Goal: Transaction & Acquisition: Download file/media

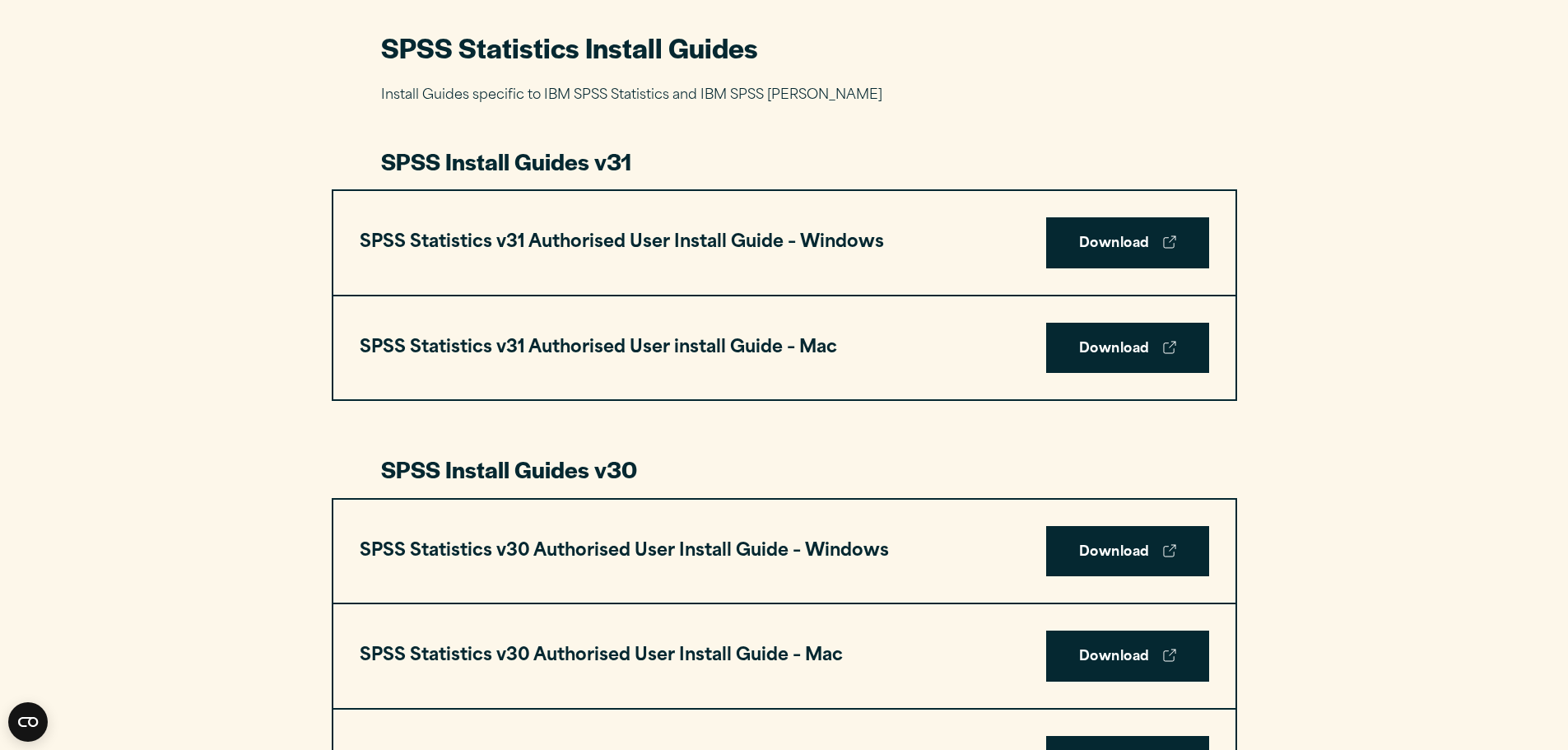
scroll to position [824, 0]
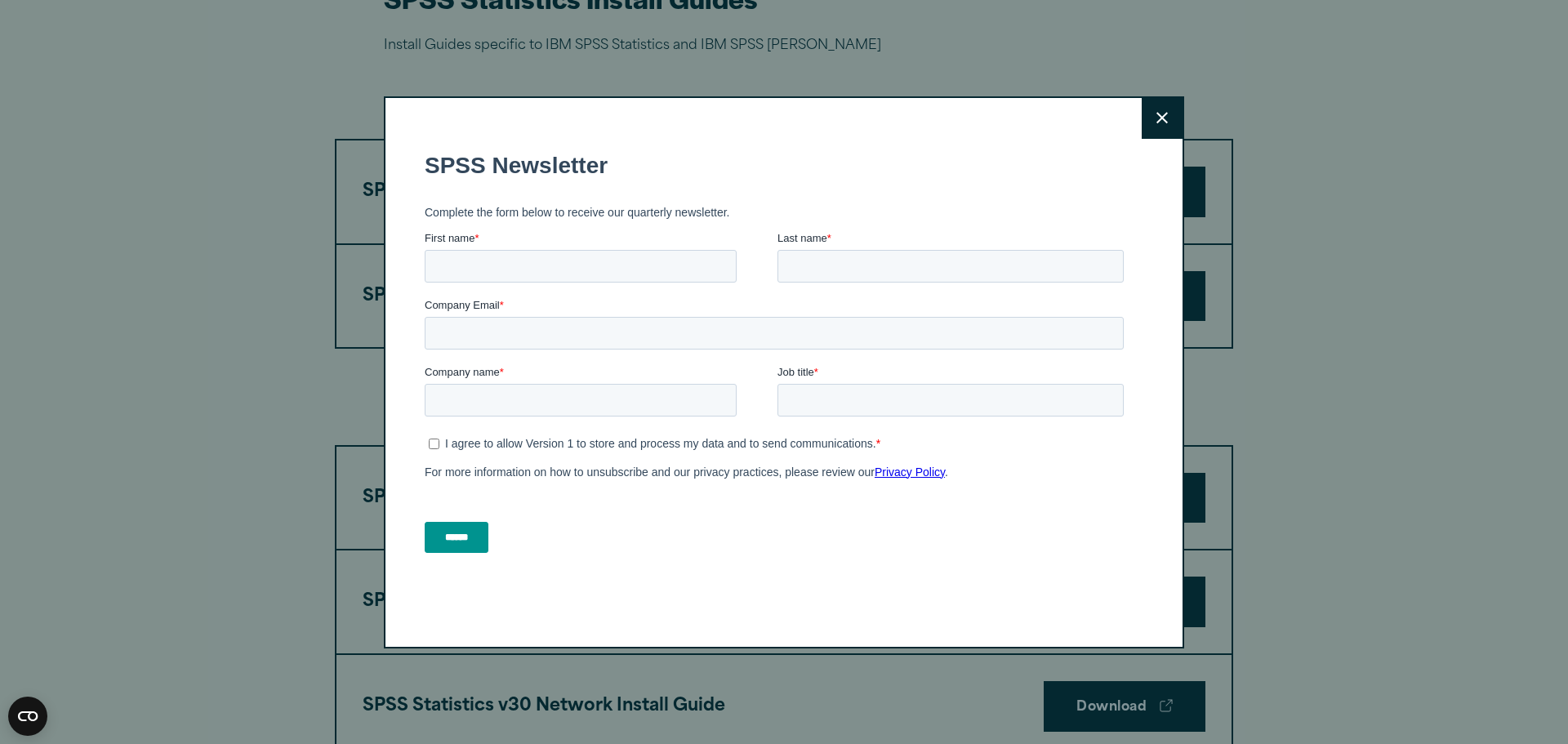
click at [1161, 121] on icon at bounding box center [1163, 118] width 12 height 12
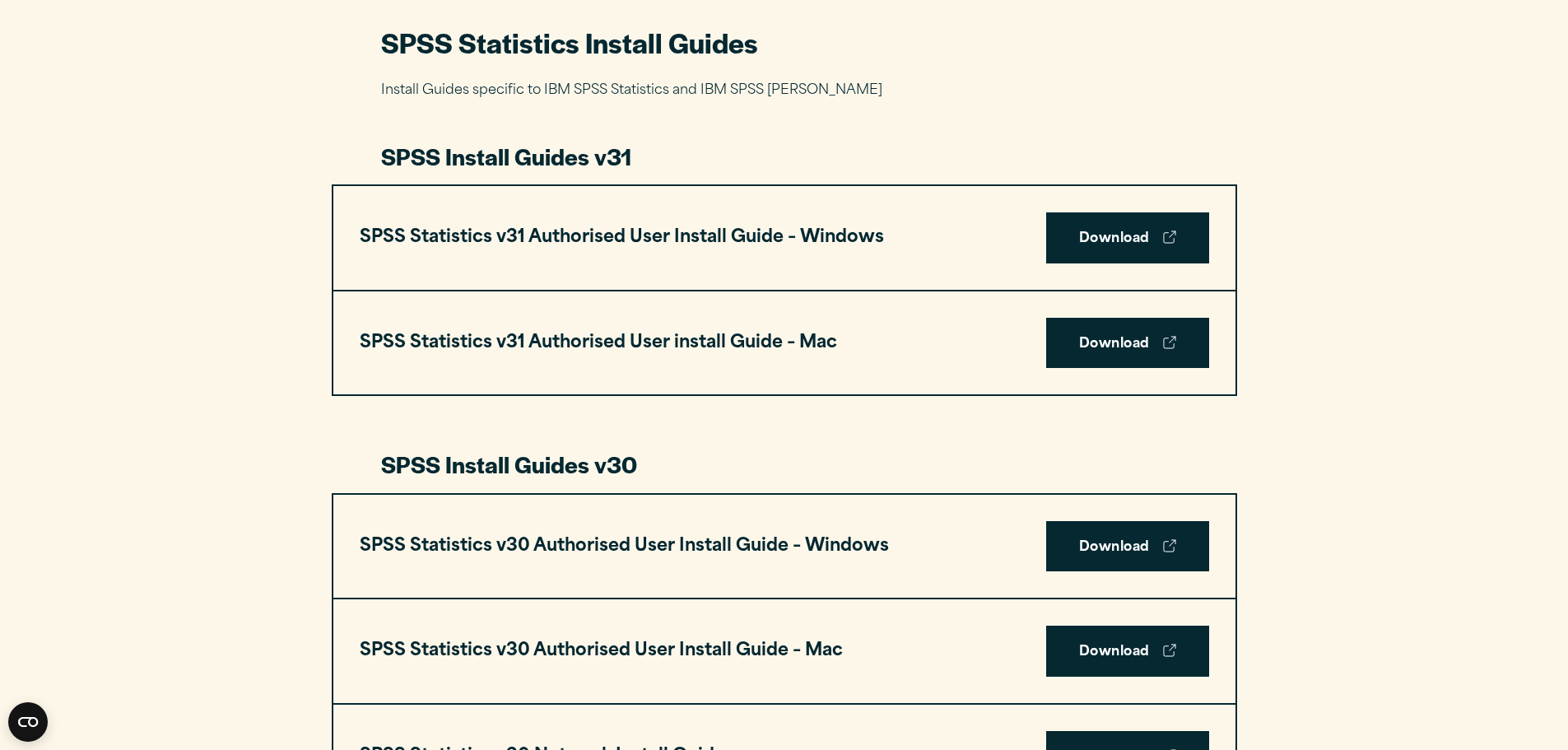
scroll to position [906, 0]
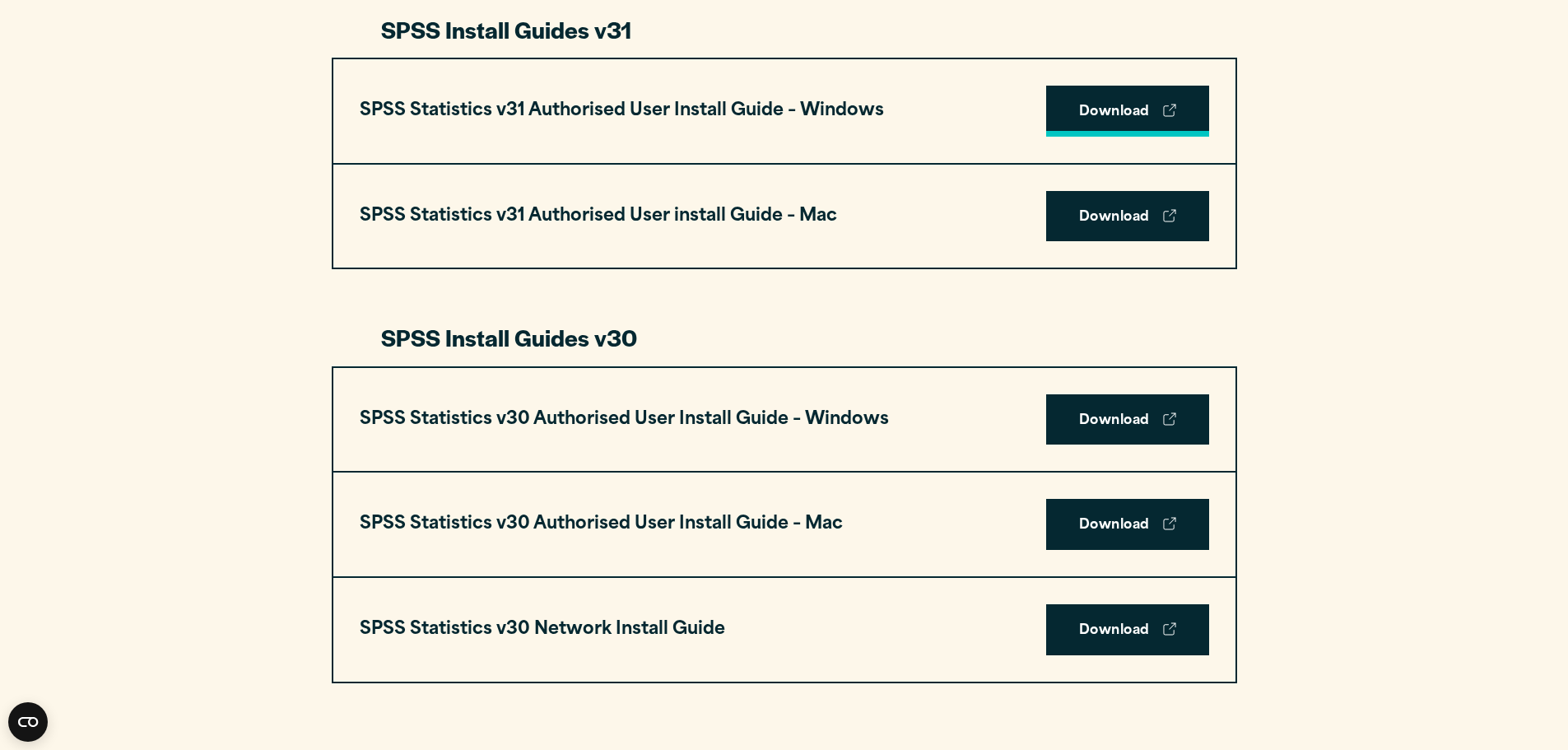
click at [1123, 115] on link "Download" at bounding box center [1128, 110] width 163 height 51
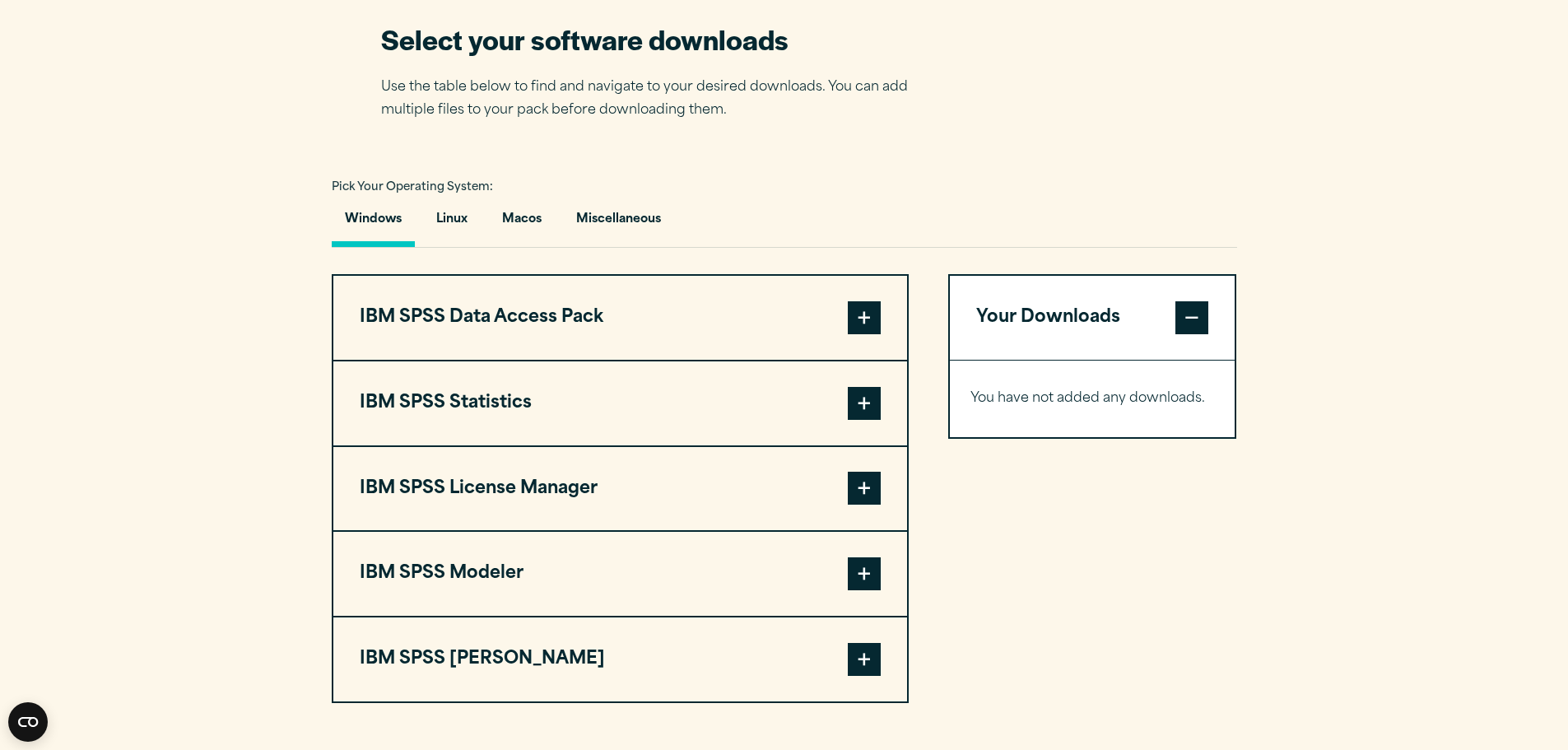
scroll to position [1070, 0]
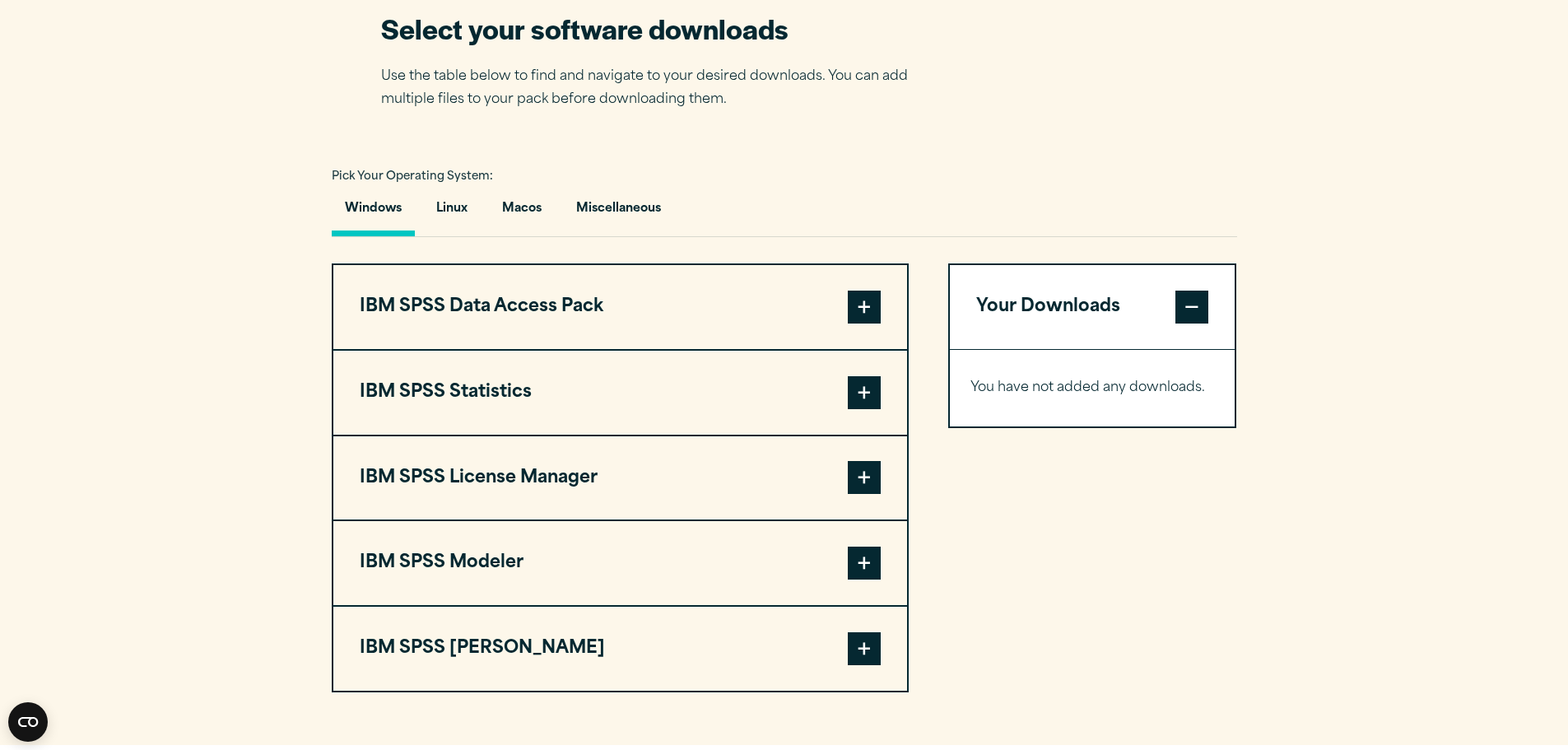
click at [869, 391] on span at bounding box center [863, 392] width 33 height 33
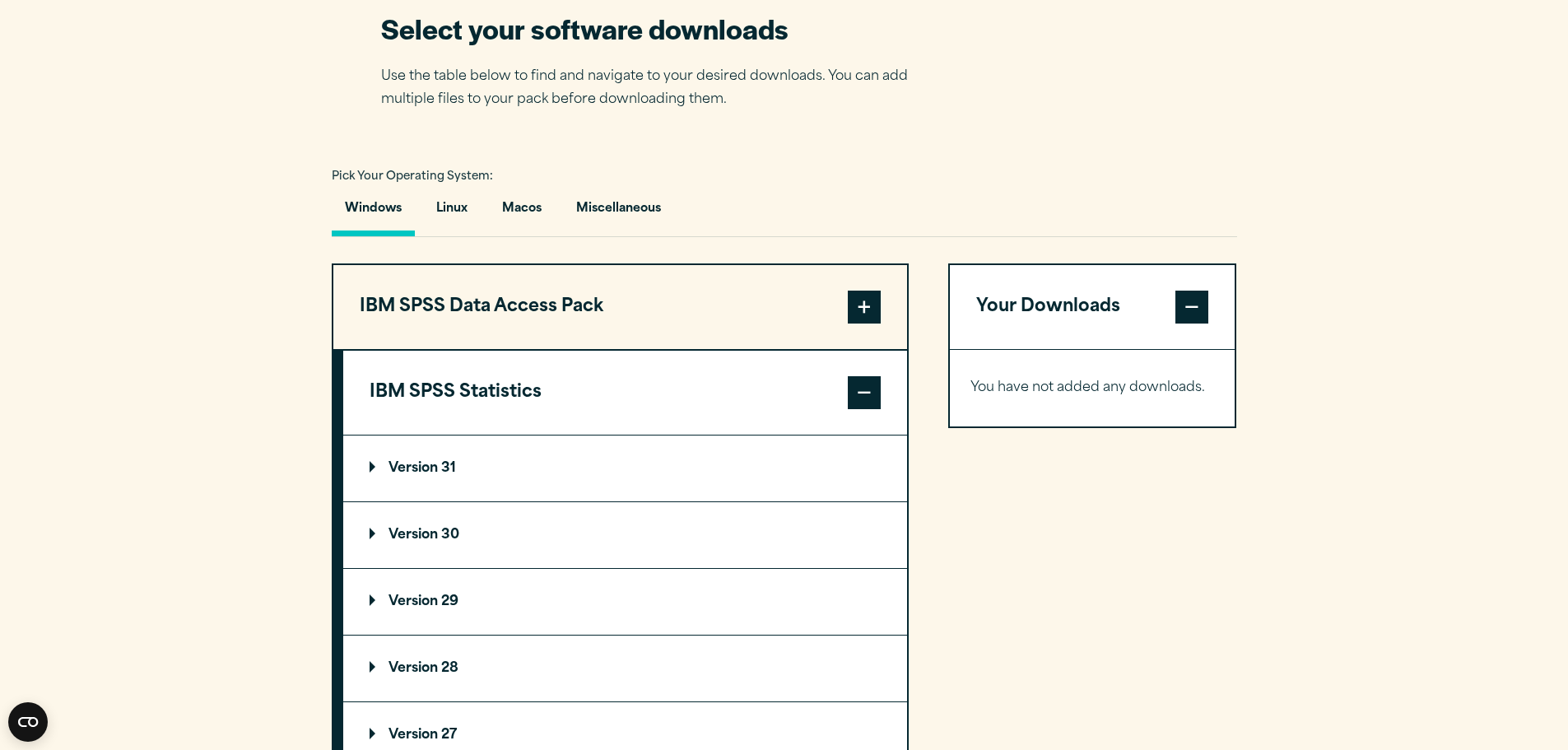
click at [374, 467] on p "Version 31" at bounding box center [412, 468] width 86 height 13
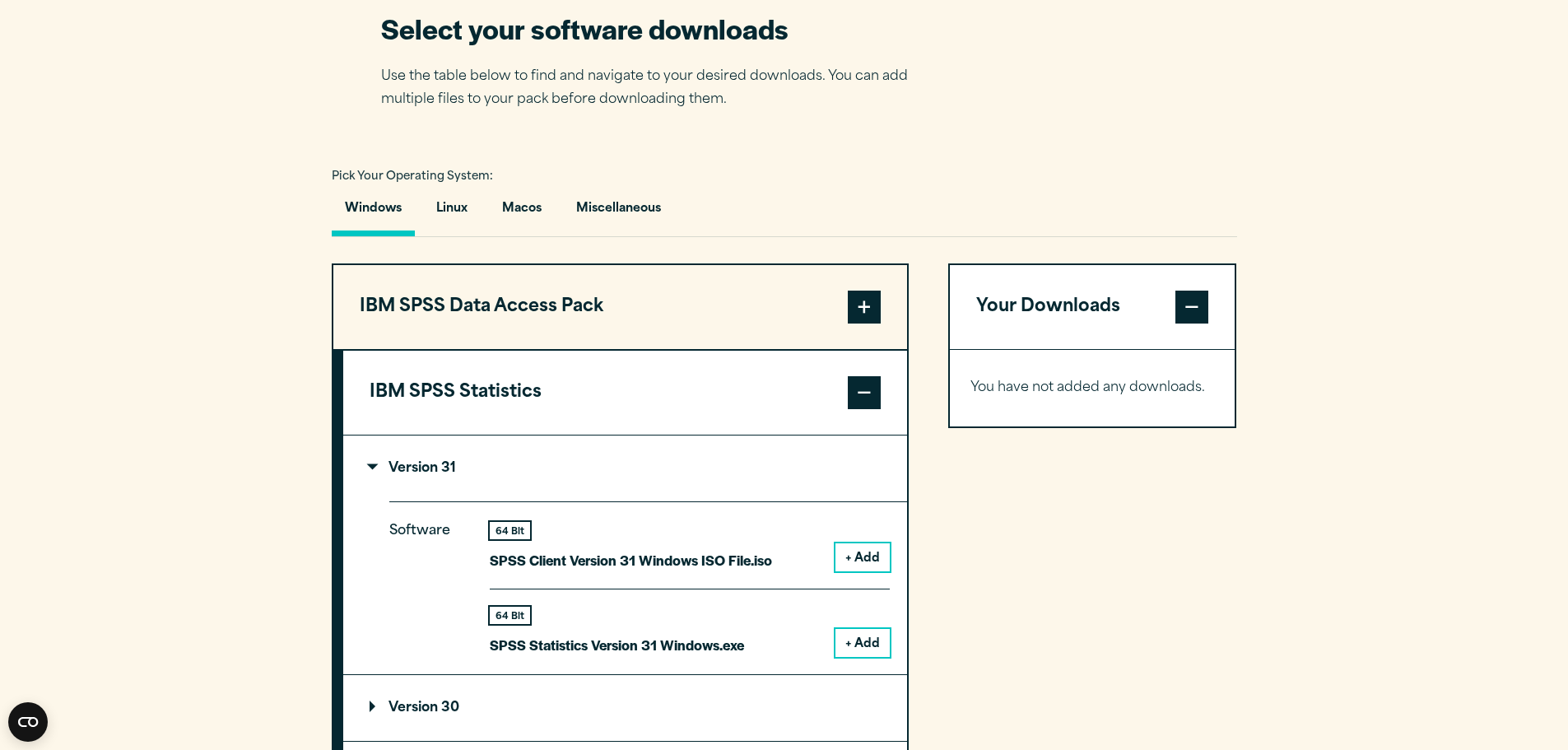
click at [850, 646] on button "+ Add" at bounding box center [863, 642] width 54 height 28
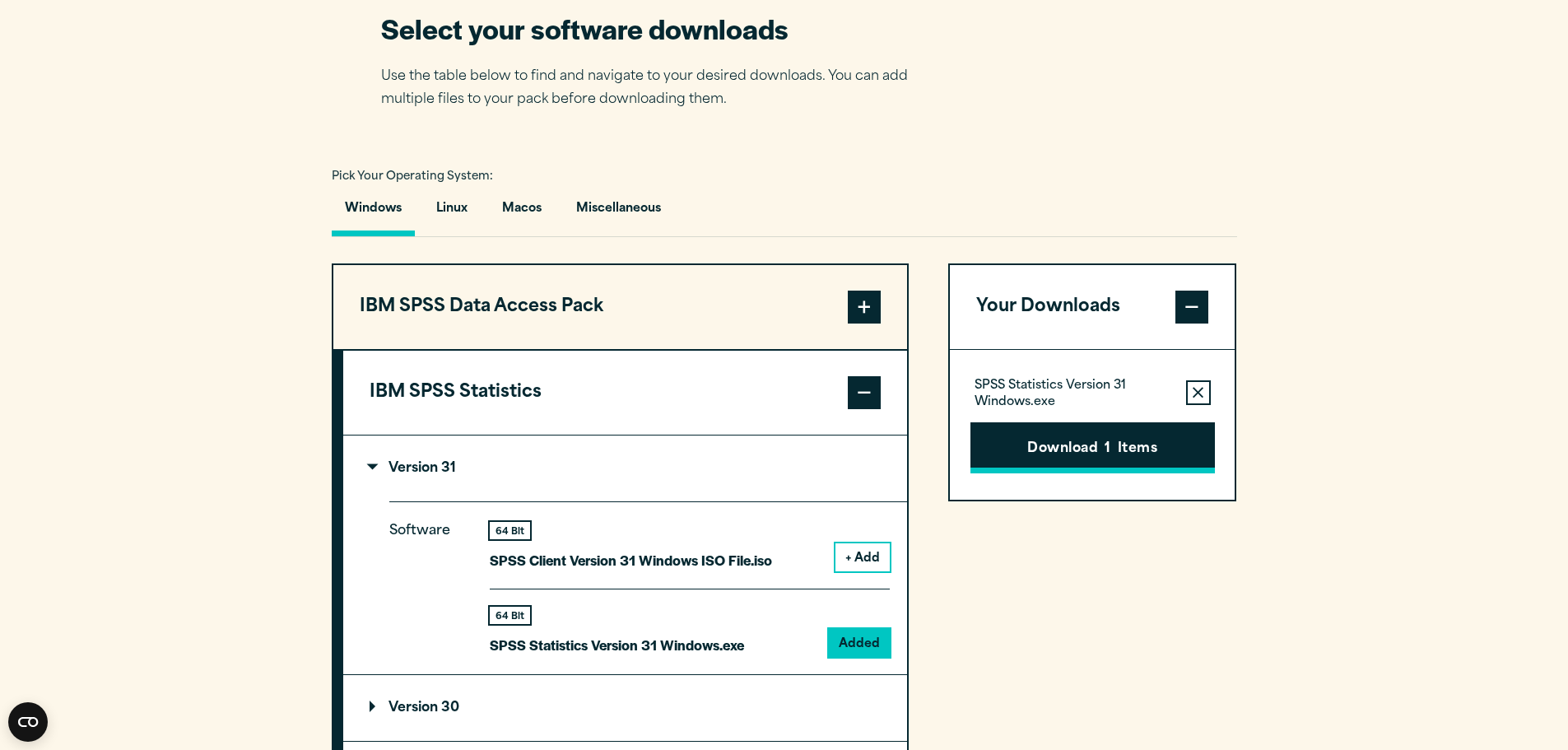
click at [1085, 439] on button "Download 1 Items" at bounding box center [1092, 447] width 244 height 51
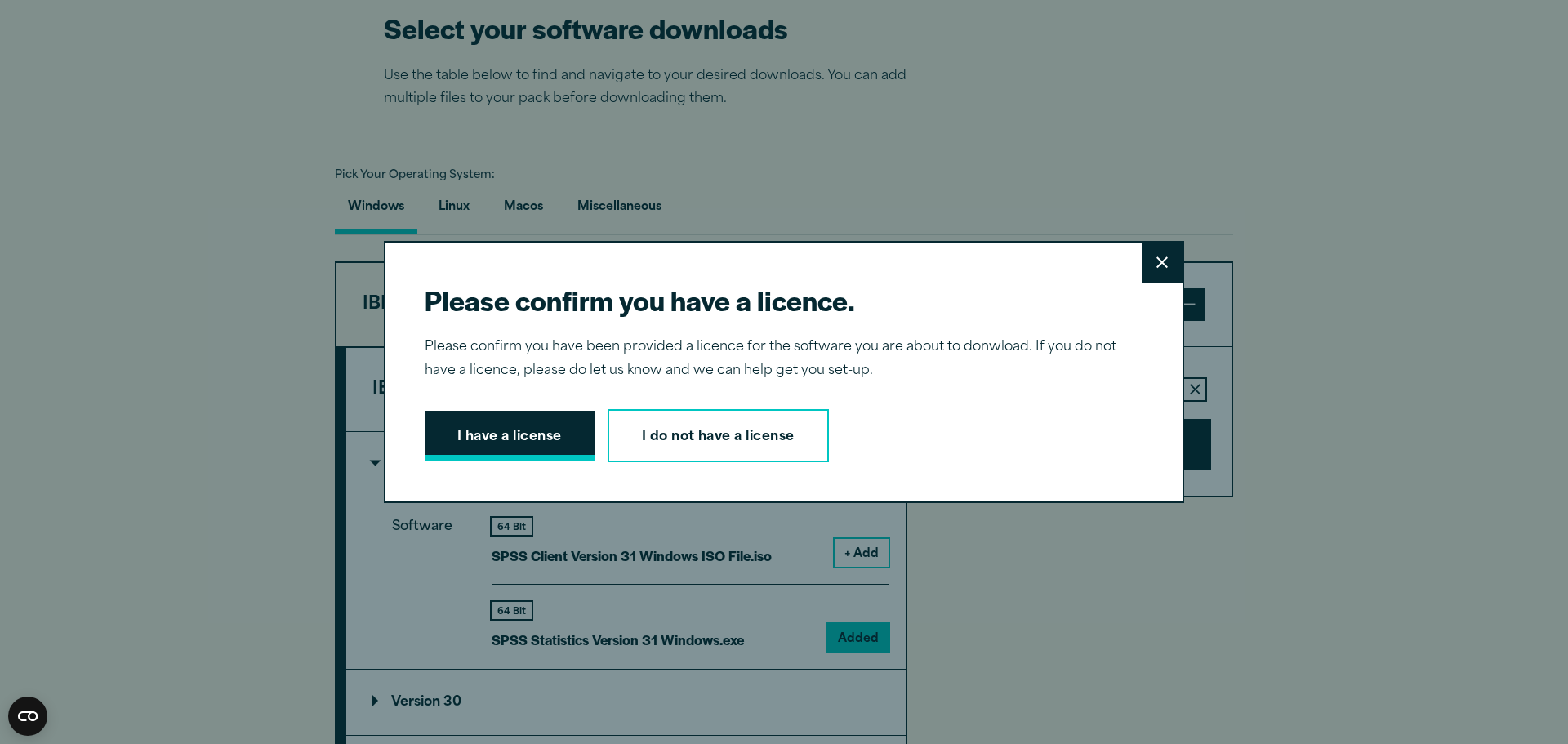
click at [517, 440] on button "I have a license" at bounding box center [509, 435] width 170 height 51
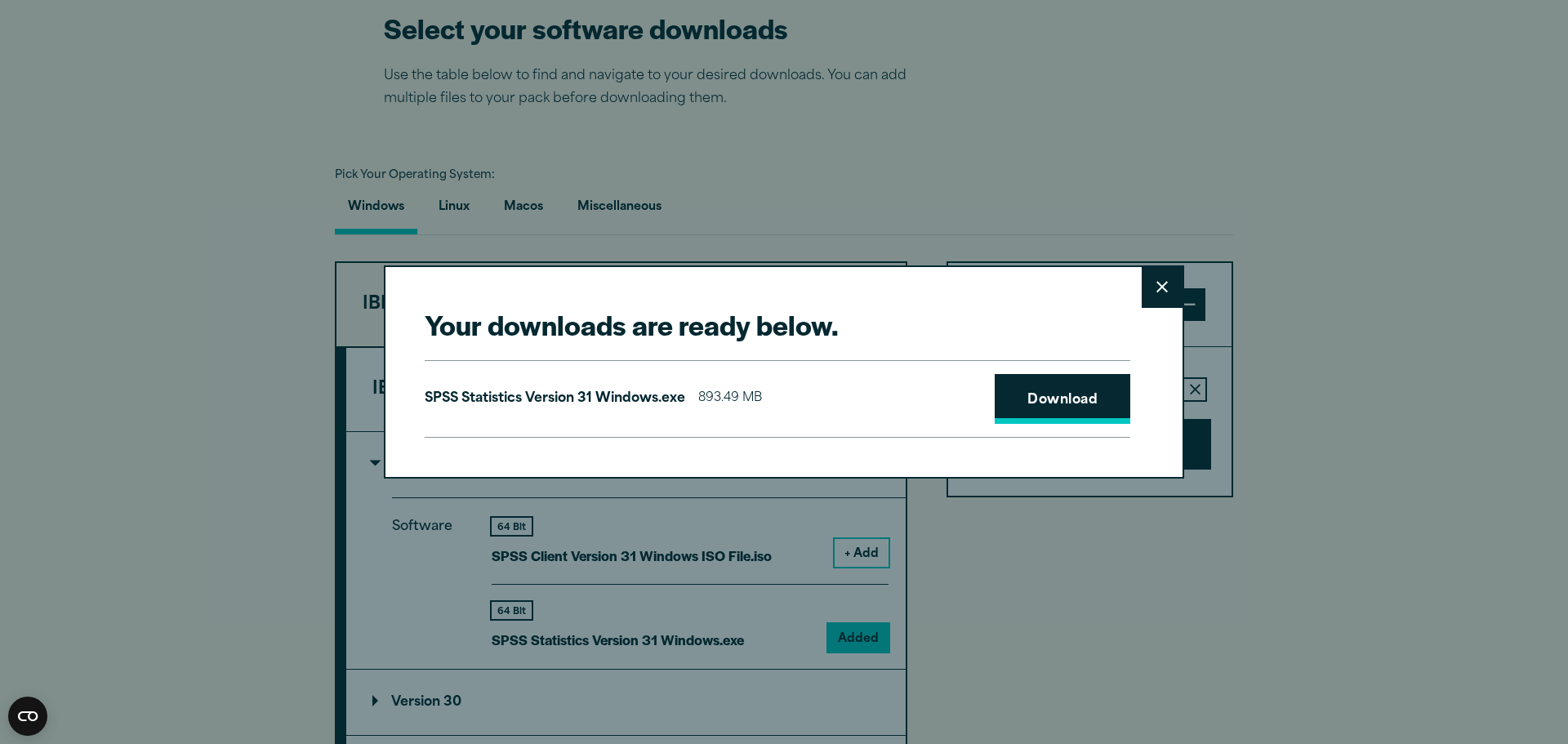
click at [1056, 406] on link "Download" at bounding box center [1062, 399] width 135 height 51
click at [1157, 293] on icon at bounding box center [1163, 287] width 12 height 12
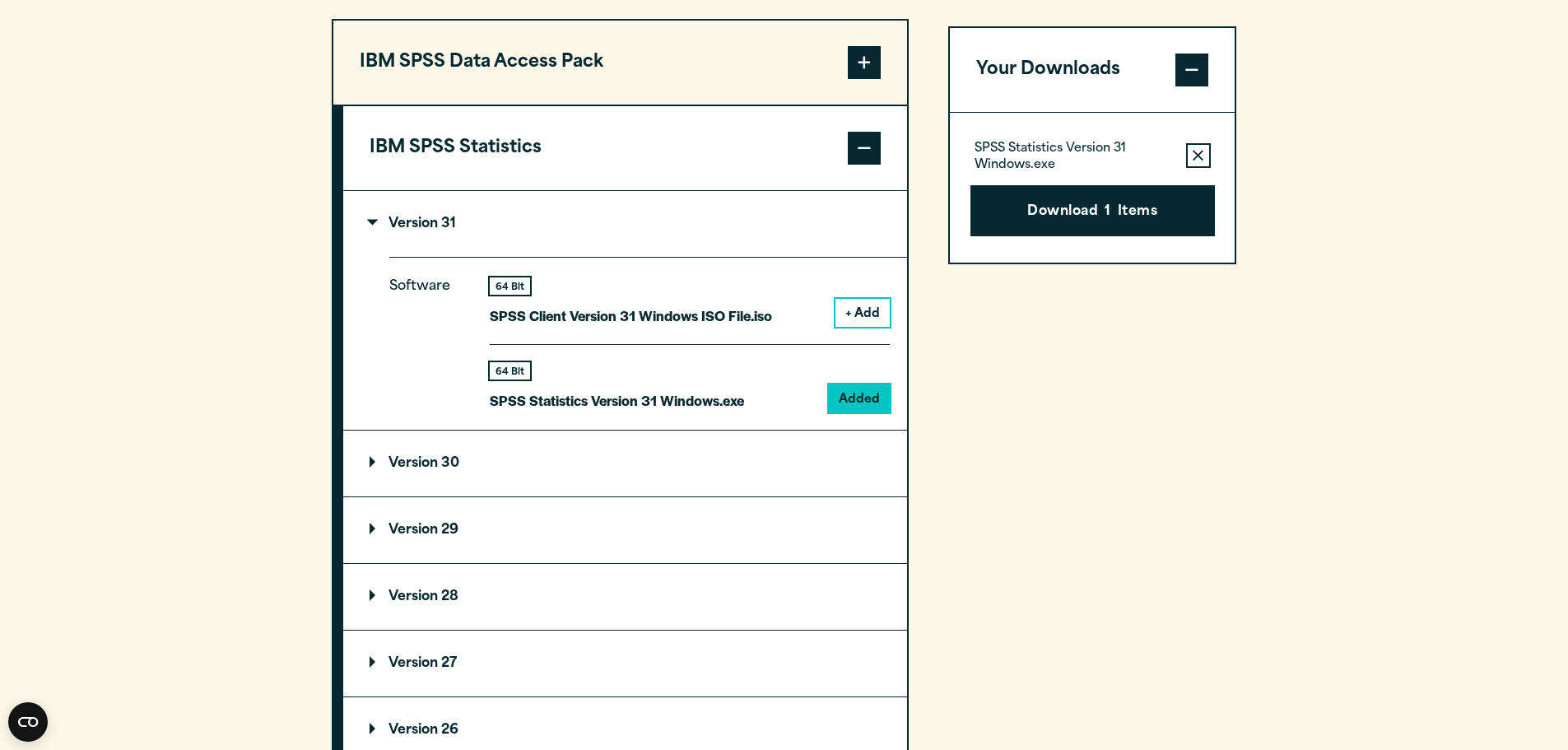
scroll to position [1318, 0]
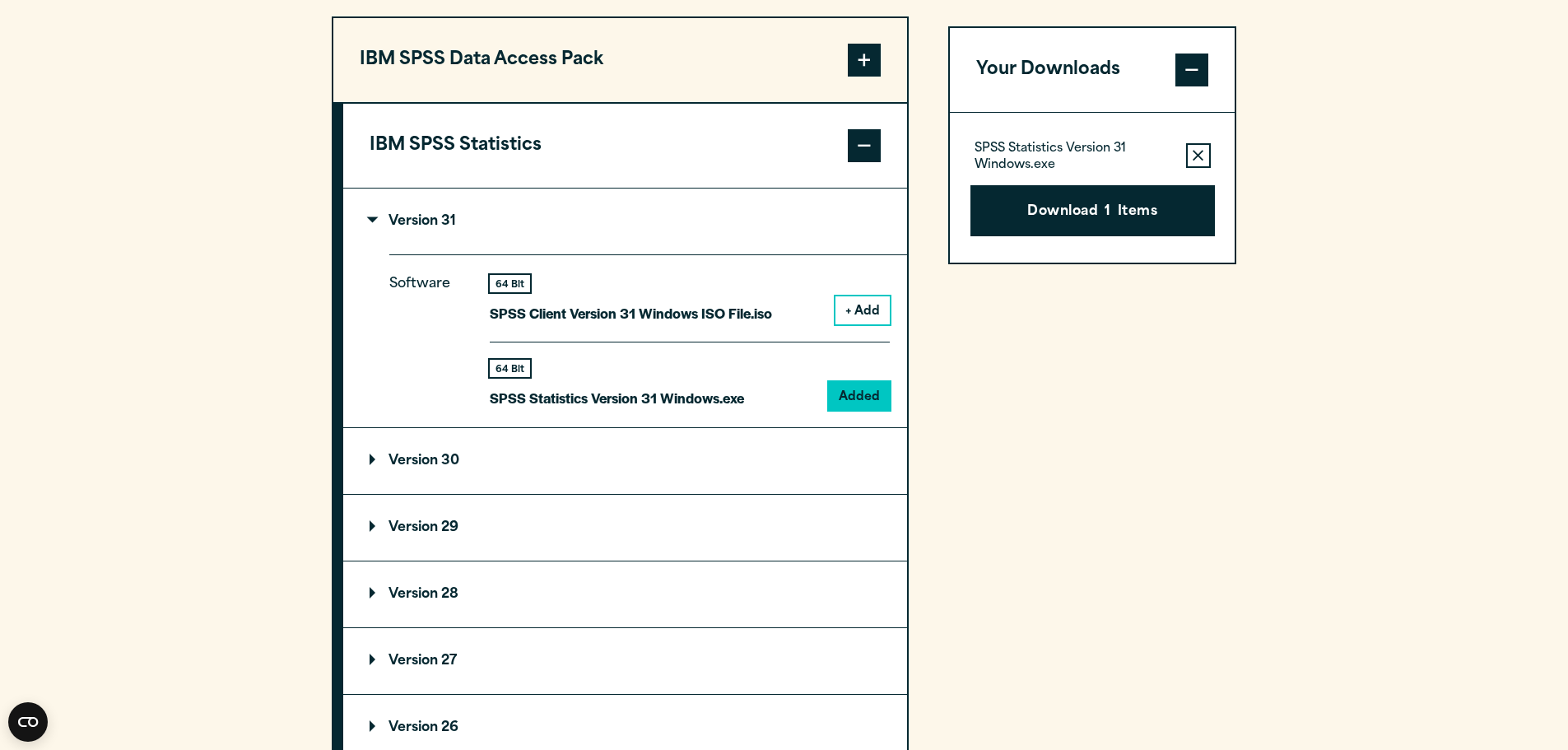
click at [372, 461] on p "Version 30" at bounding box center [414, 462] width 89 height 13
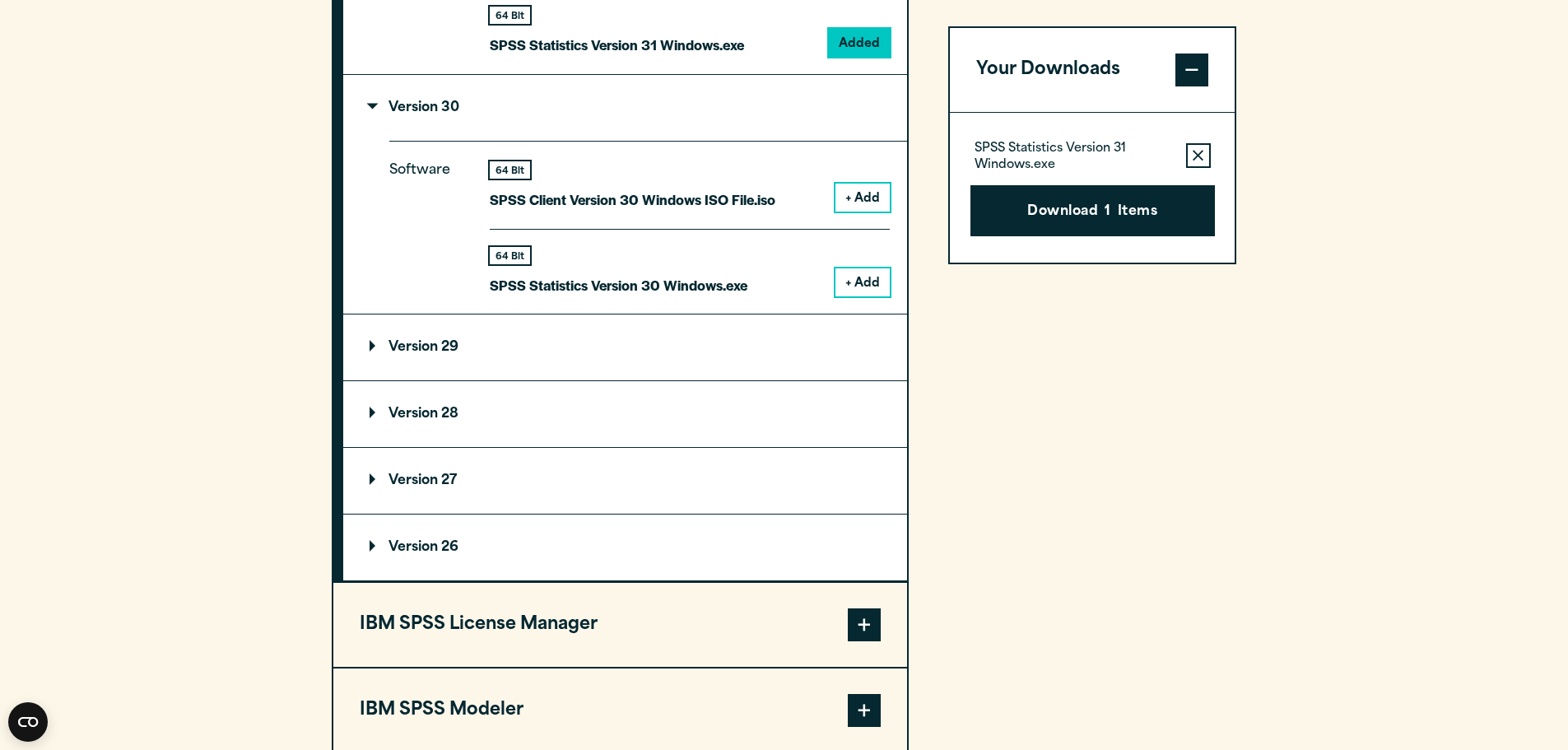
scroll to position [1647, 0]
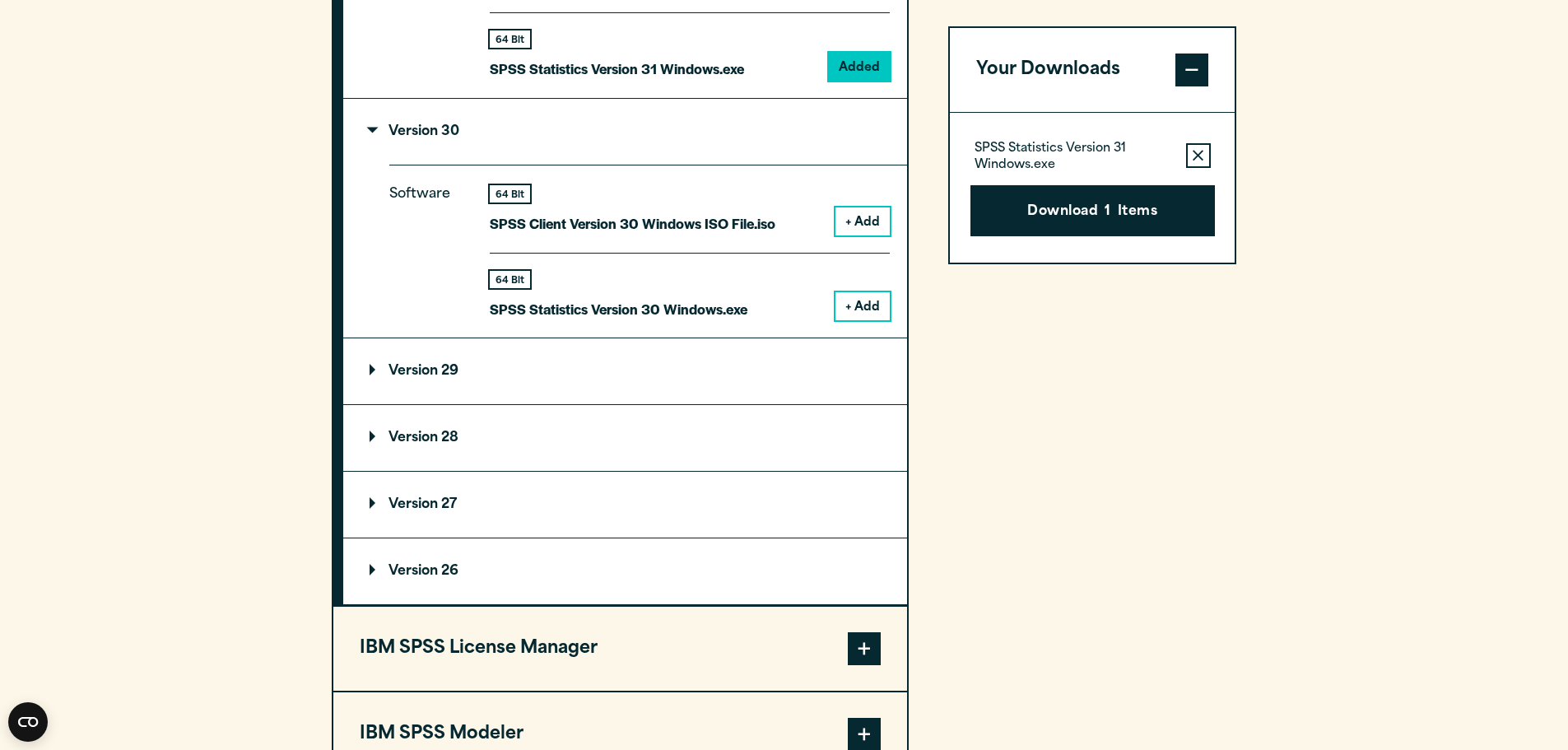
click at [369, 435] on p "Version 28" at bounding box center [414, 438] width 89 height 13
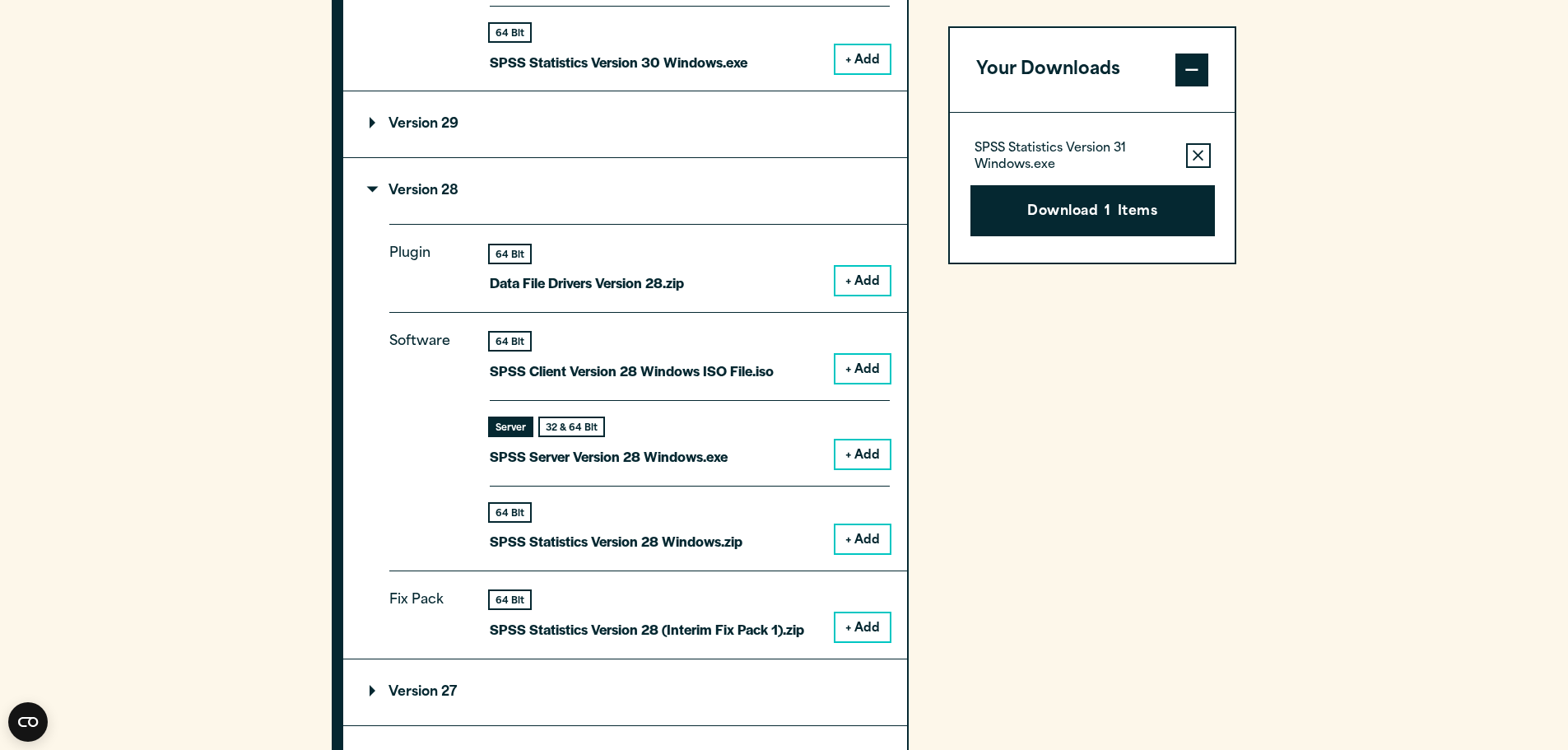
scroll to position [1977, 0]
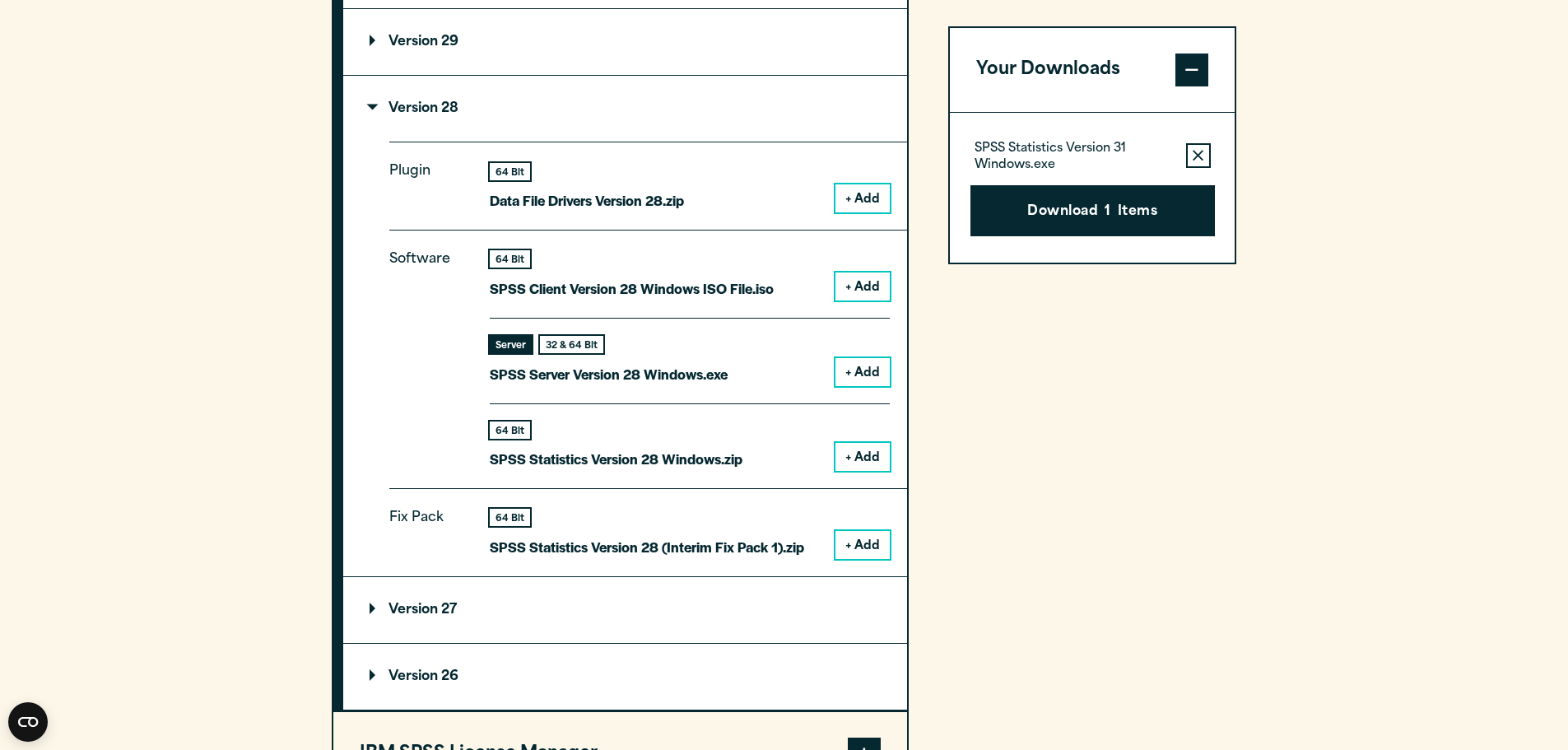
click at [866, 375] on button "+ Add" at bounding box center [863, 371] width 54 height 28
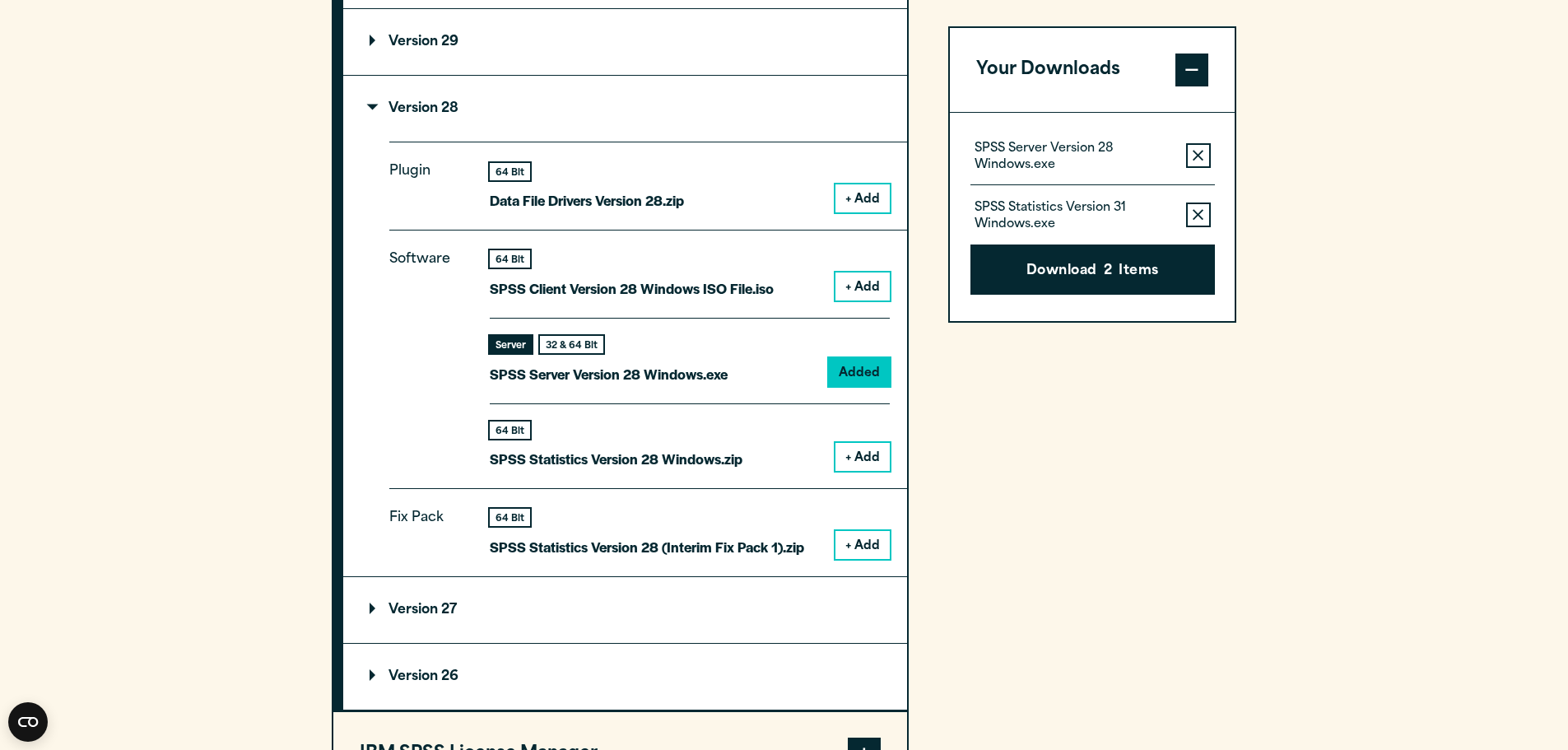
click at [864, 548] on button "+ Add" at bounding box center [863, 544] width 54 height 28
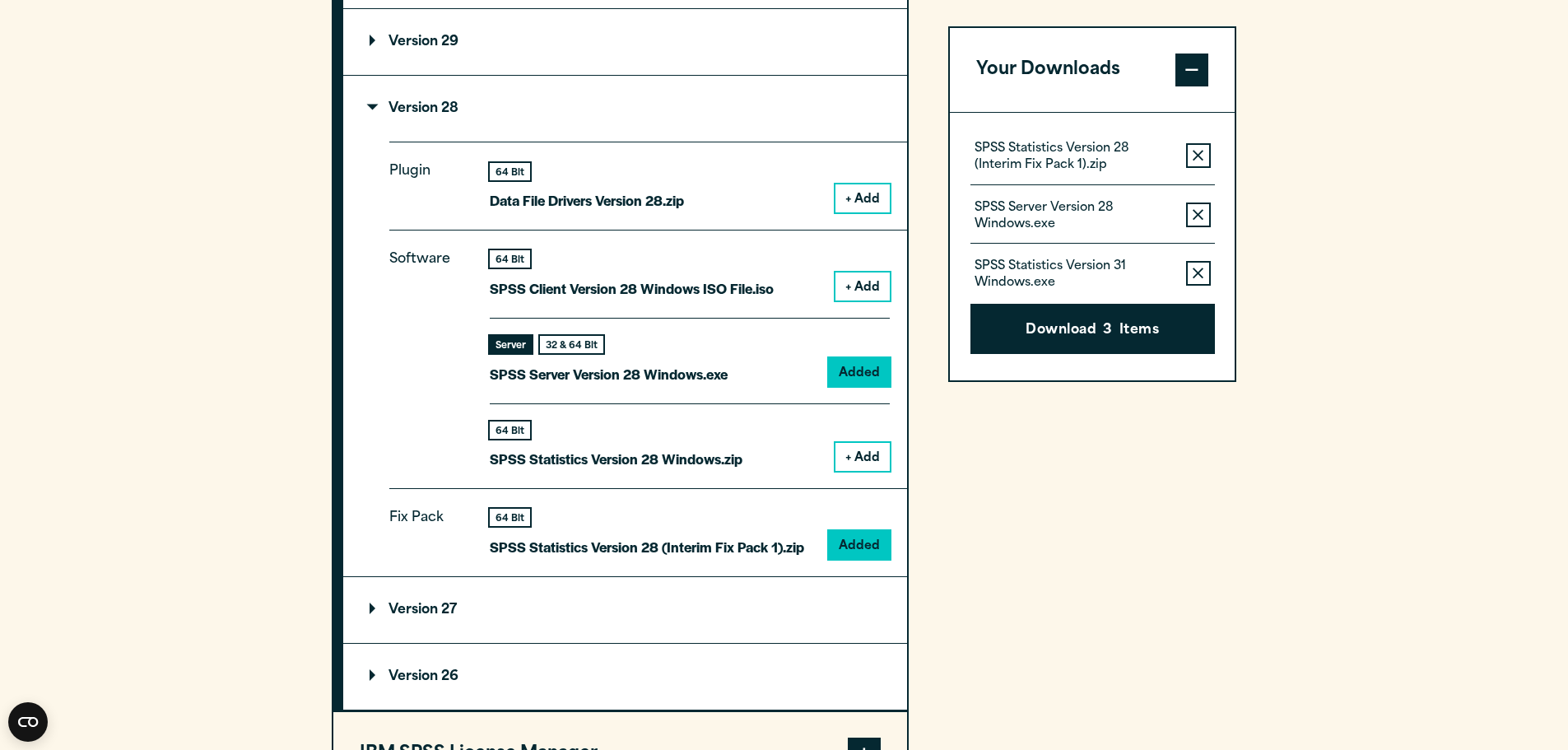
click at [1191, 269] on button "Remove this item from your software download list" at bounding box center [1199, 273] width 25 height 25
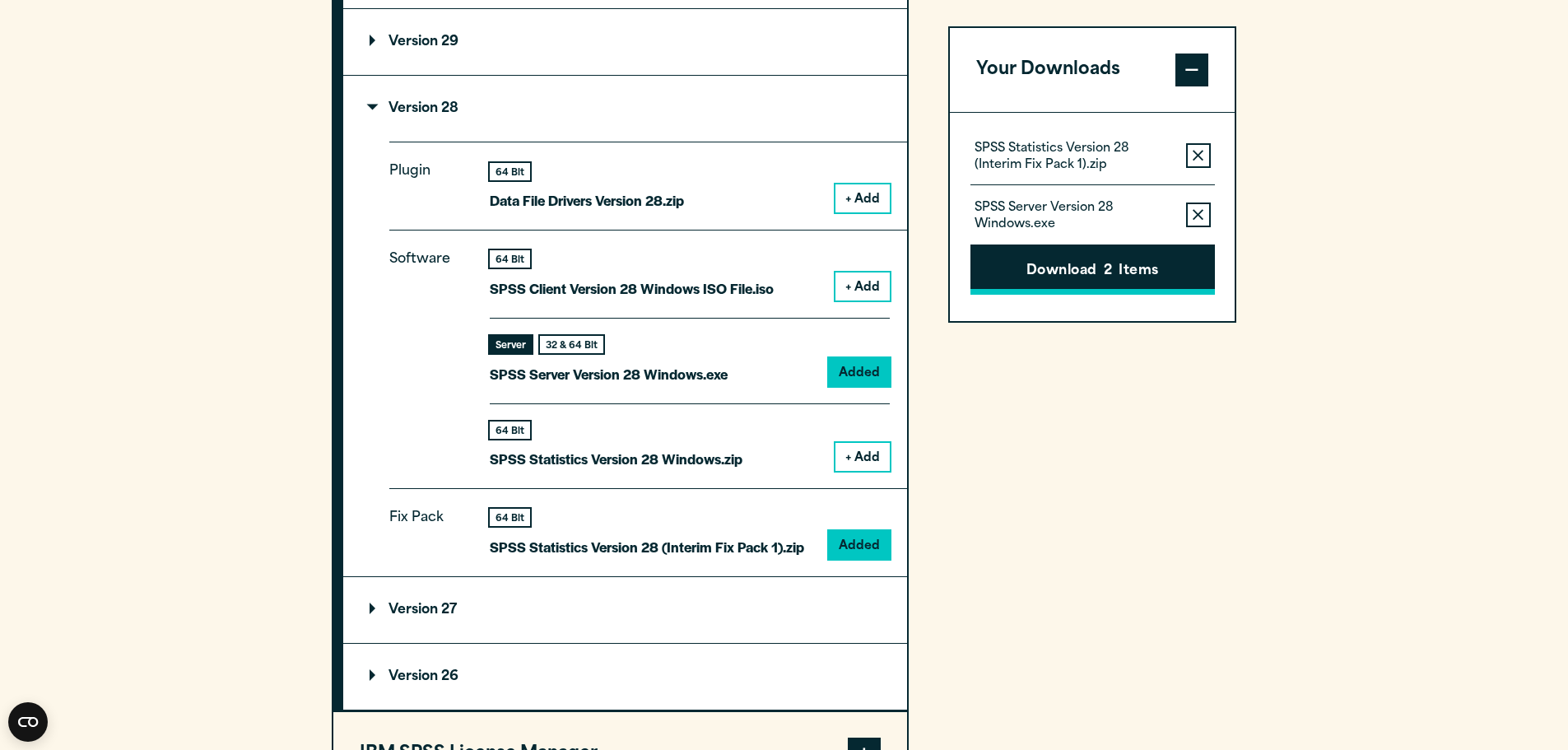
click at [1114, 264] on button "Download 2 Items" at bounding box center [1092, 269] width 244 height 51
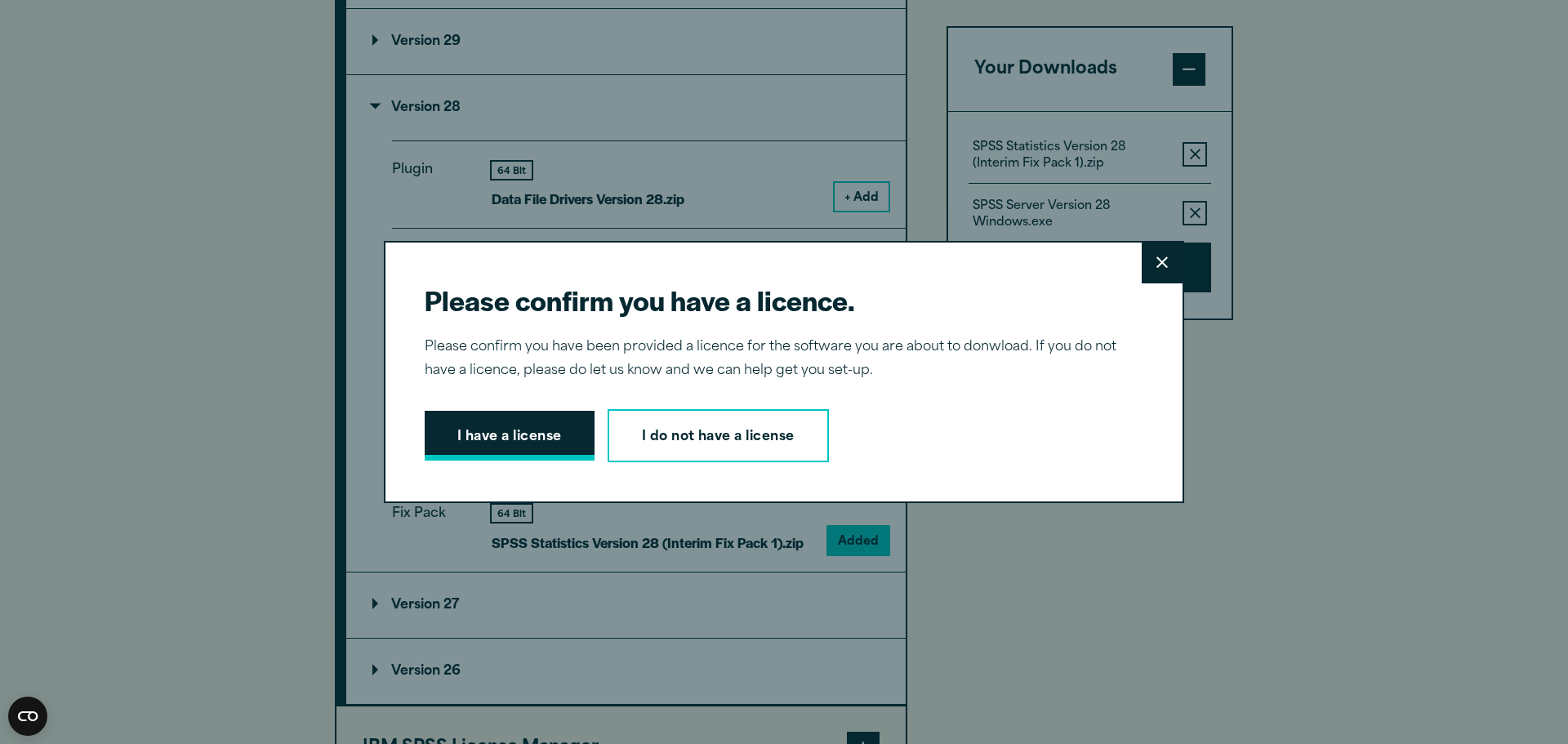
click at [552, 437] on button "I have a license" at bounding box center [509, 435] width 170 height 51
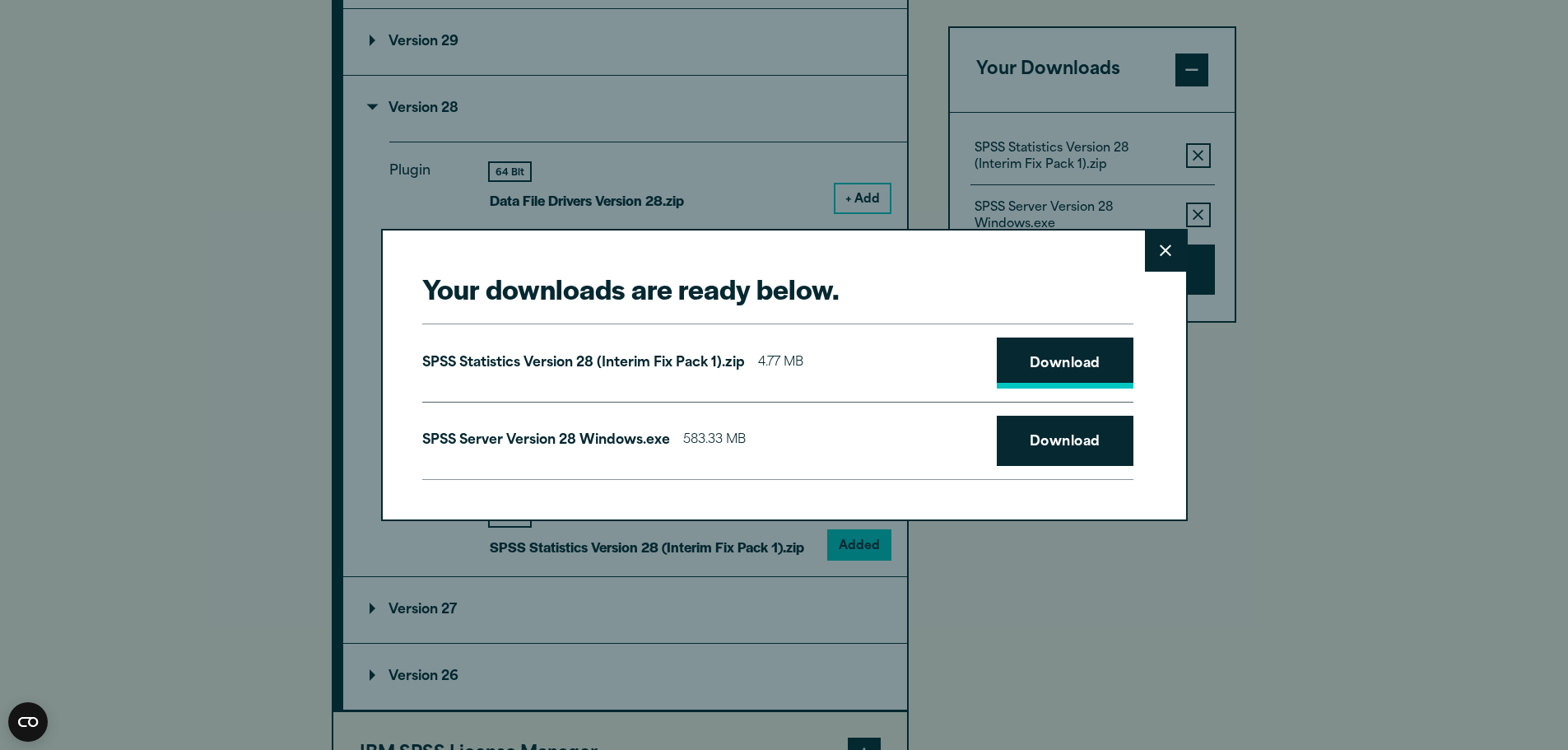
click at [1097, 378] on link "Download" at bounding box center [1065, 363] width 136 height 51
click at [1091, 451] on link "Download" at bounding box center [1065, 441] width 136 height 51
click at [1163, 252] on icon at bounding box center [1166, 250] width 12 height 13
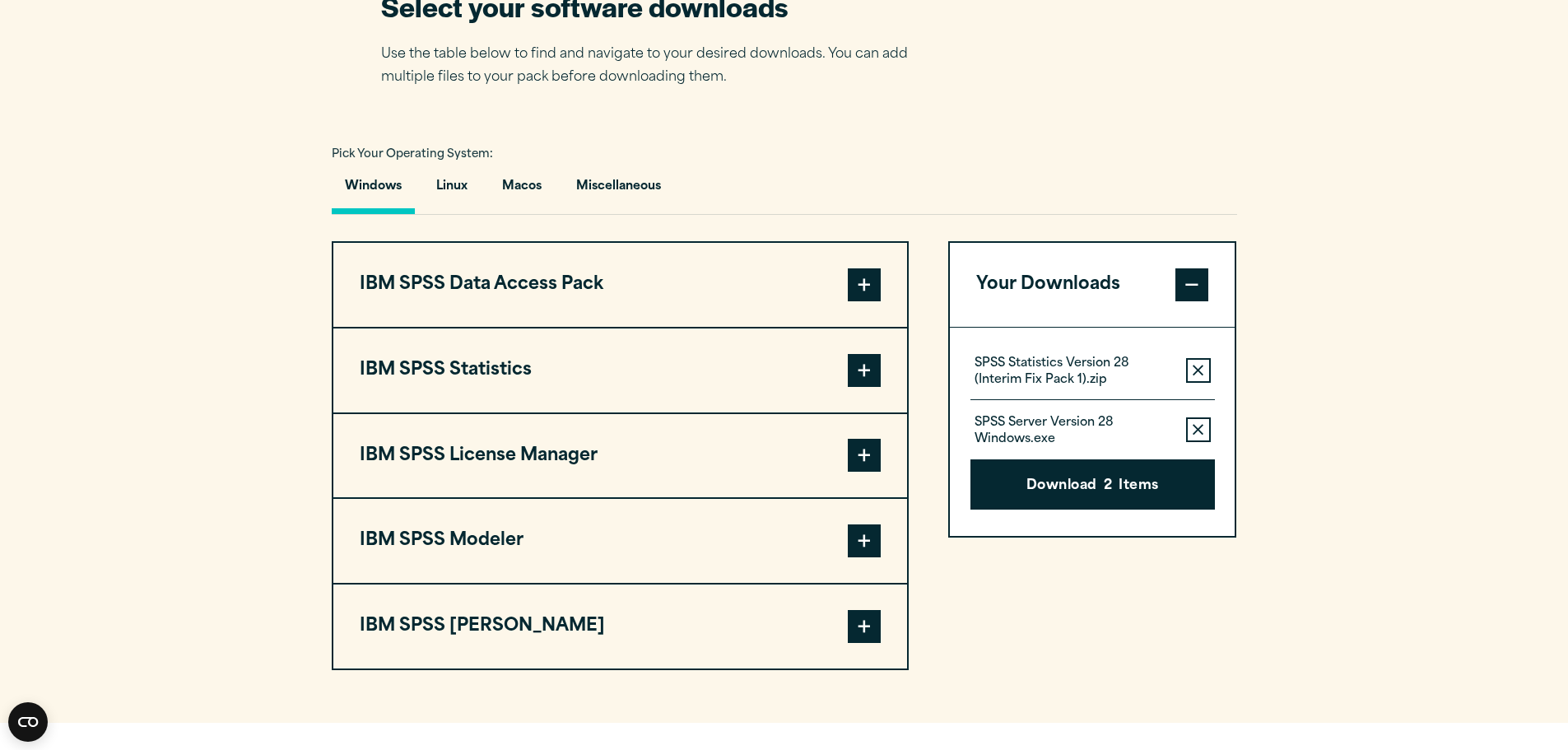
scroll to position [1153, 0]
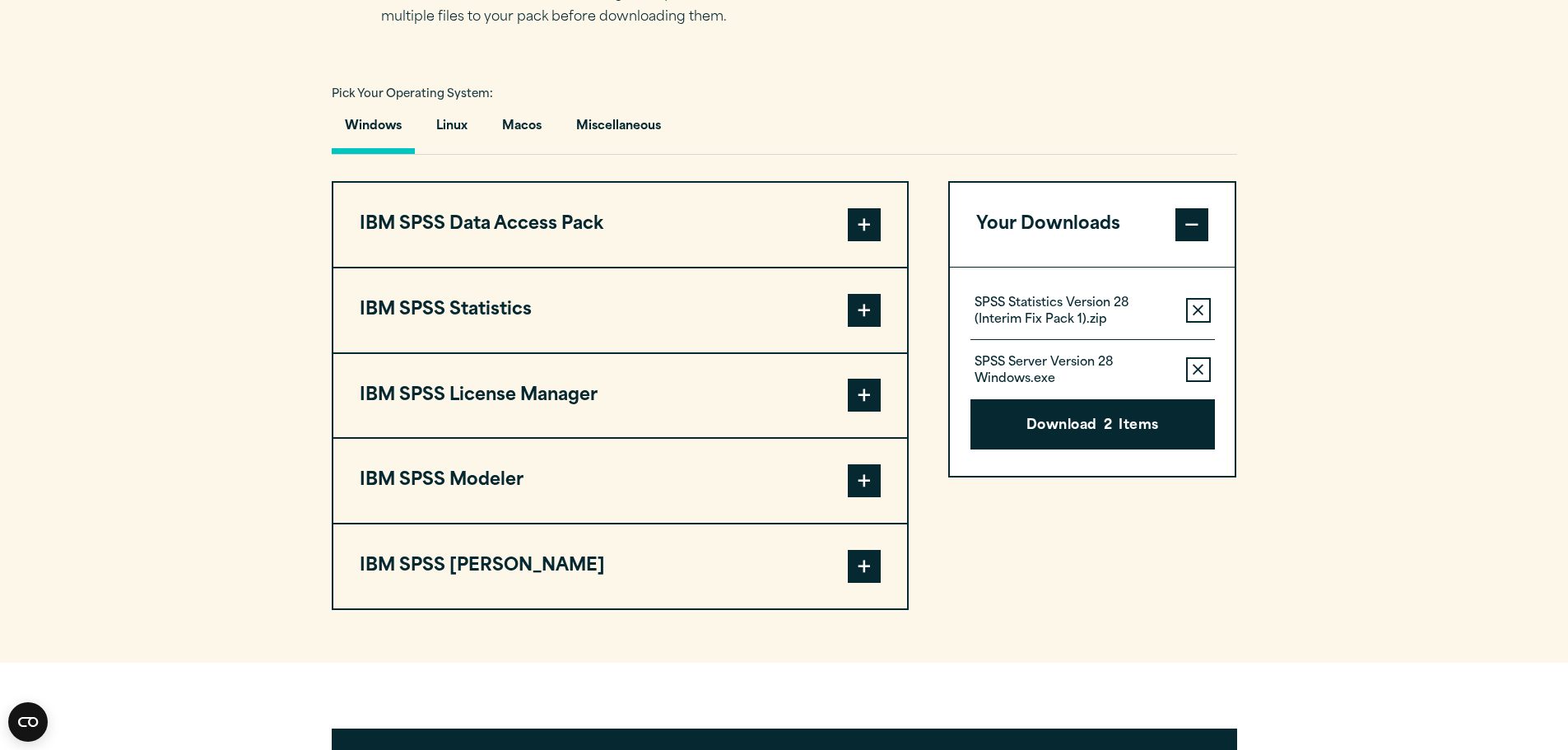
click at [859, 309] on span at bounding box center [863, 310] width 33 height 33
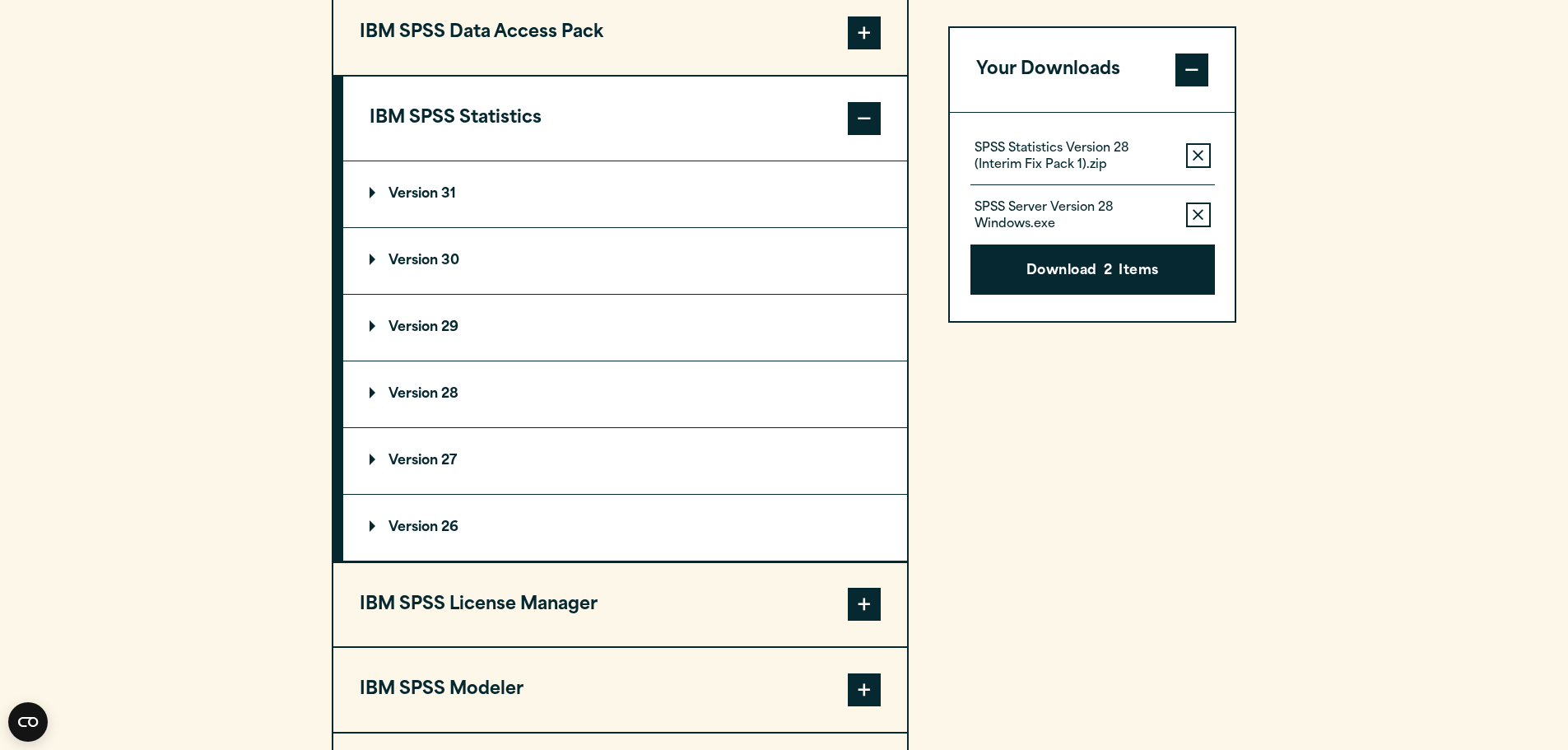
scroll to position [1400, 0]
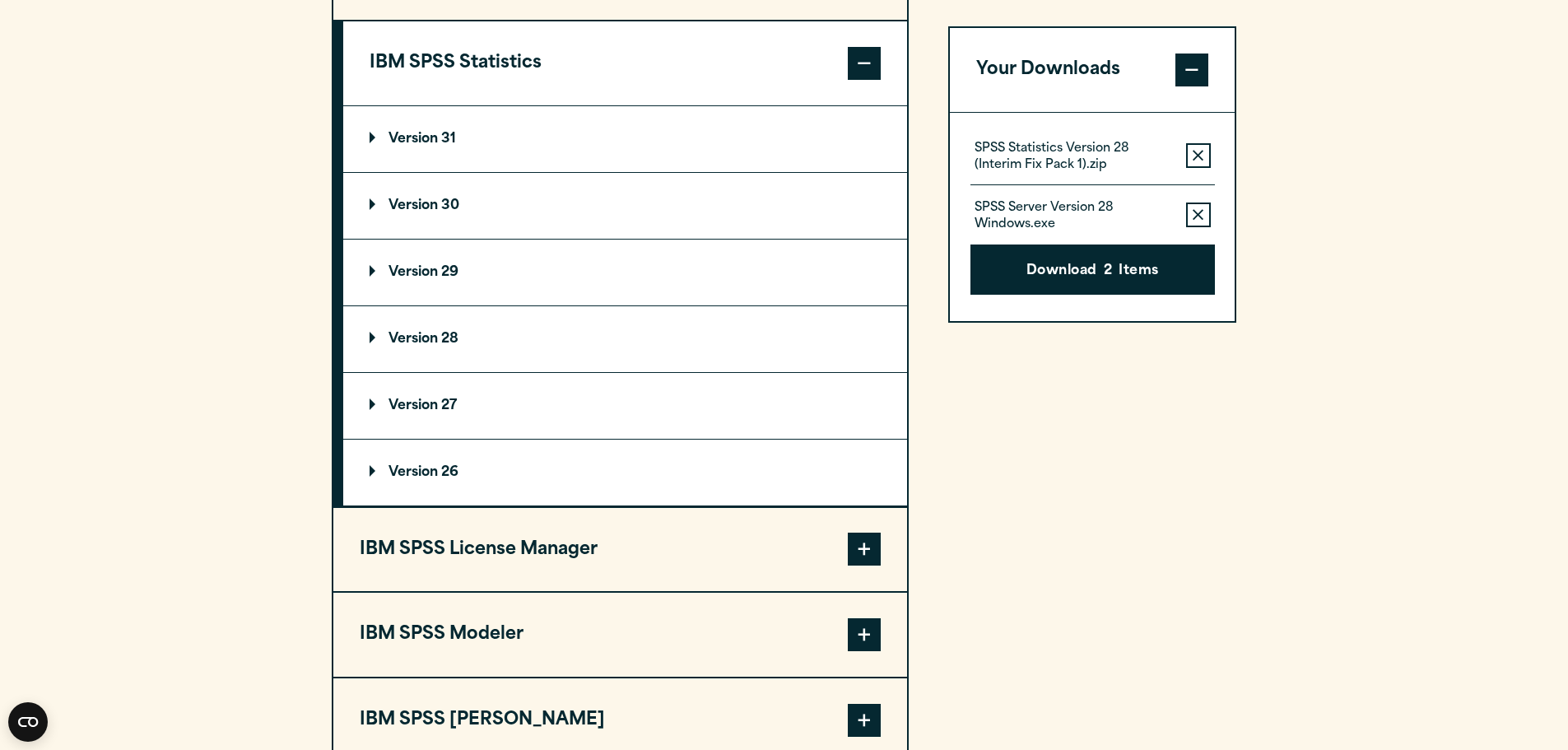
click at [369, 336] on p "Version 28" at bounding box center [414, 339] width 89 height 13
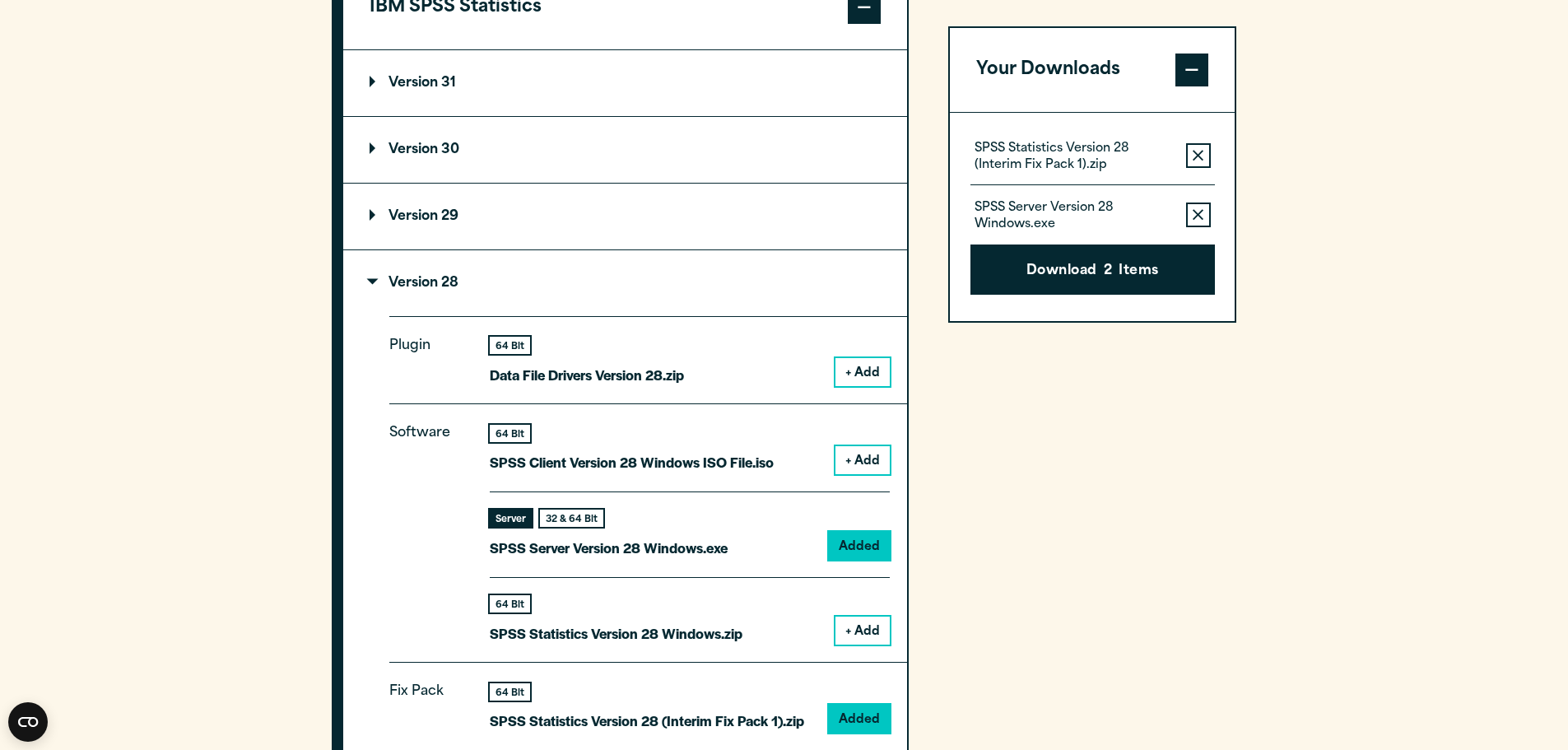
scroll to position [1482, 0]
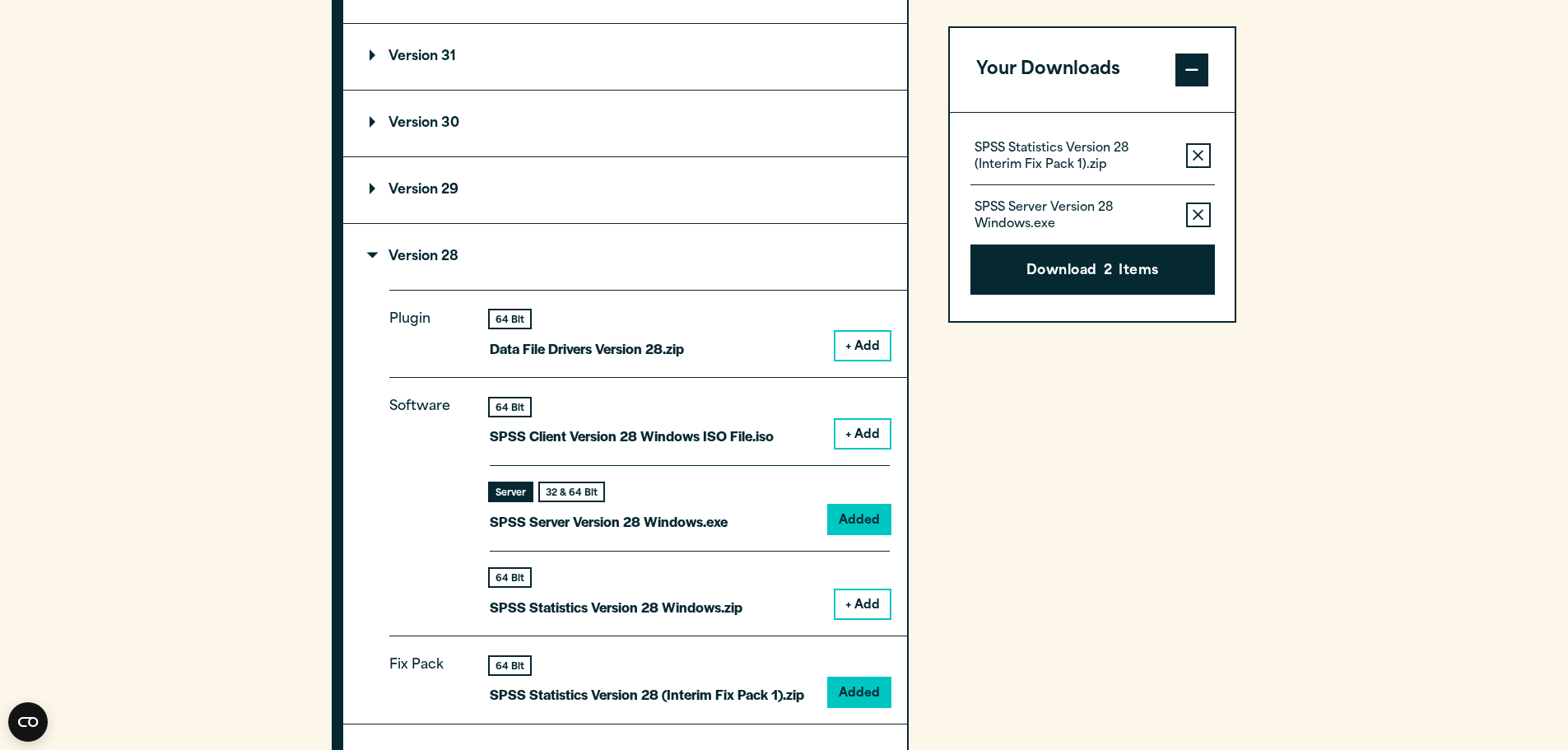
click at [1194, 154] on icon "button" at bounding box center [1198, 156] width 11 height 12
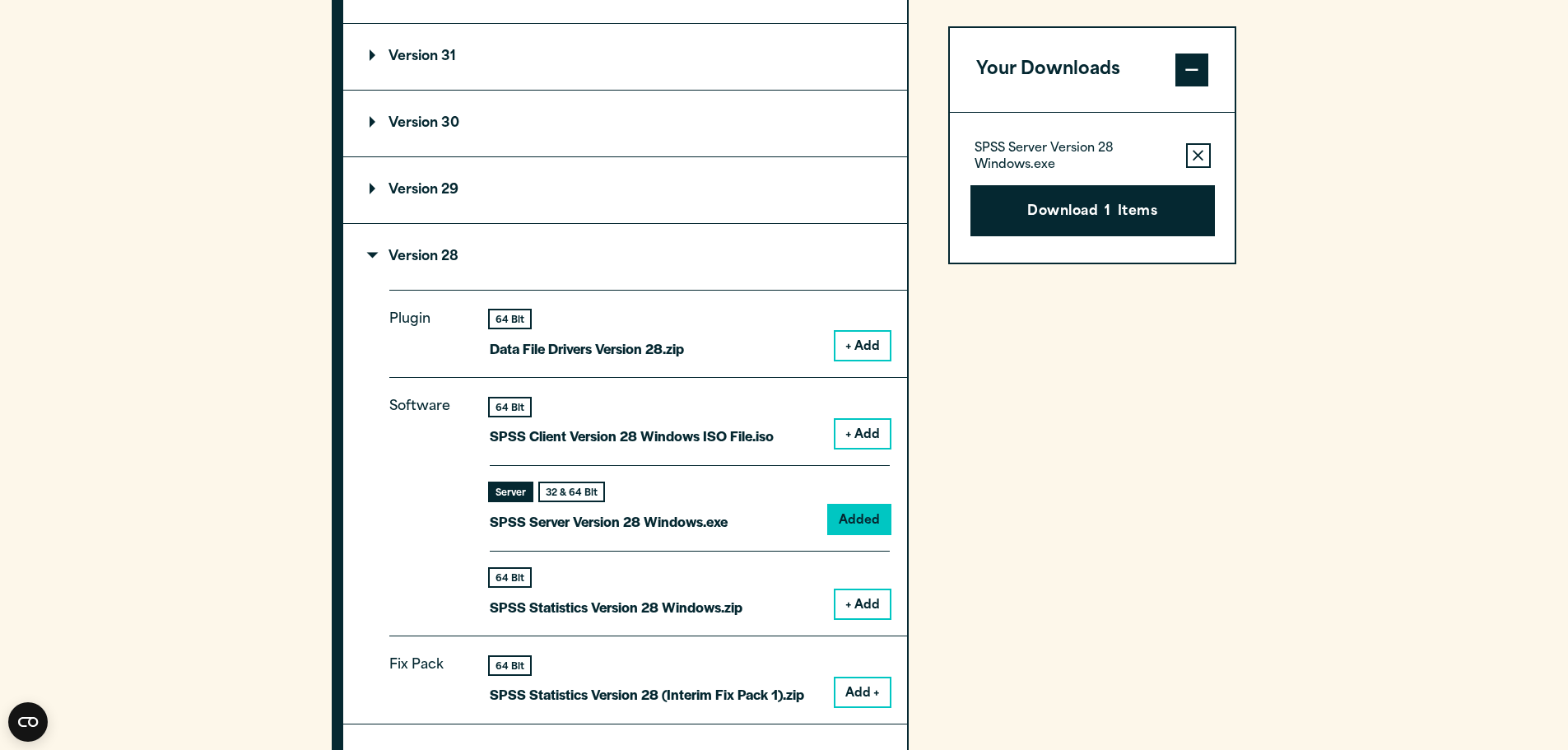
click at [1196, 151] on icon "button" at bounding box center [1198, 156] width 11 height 12
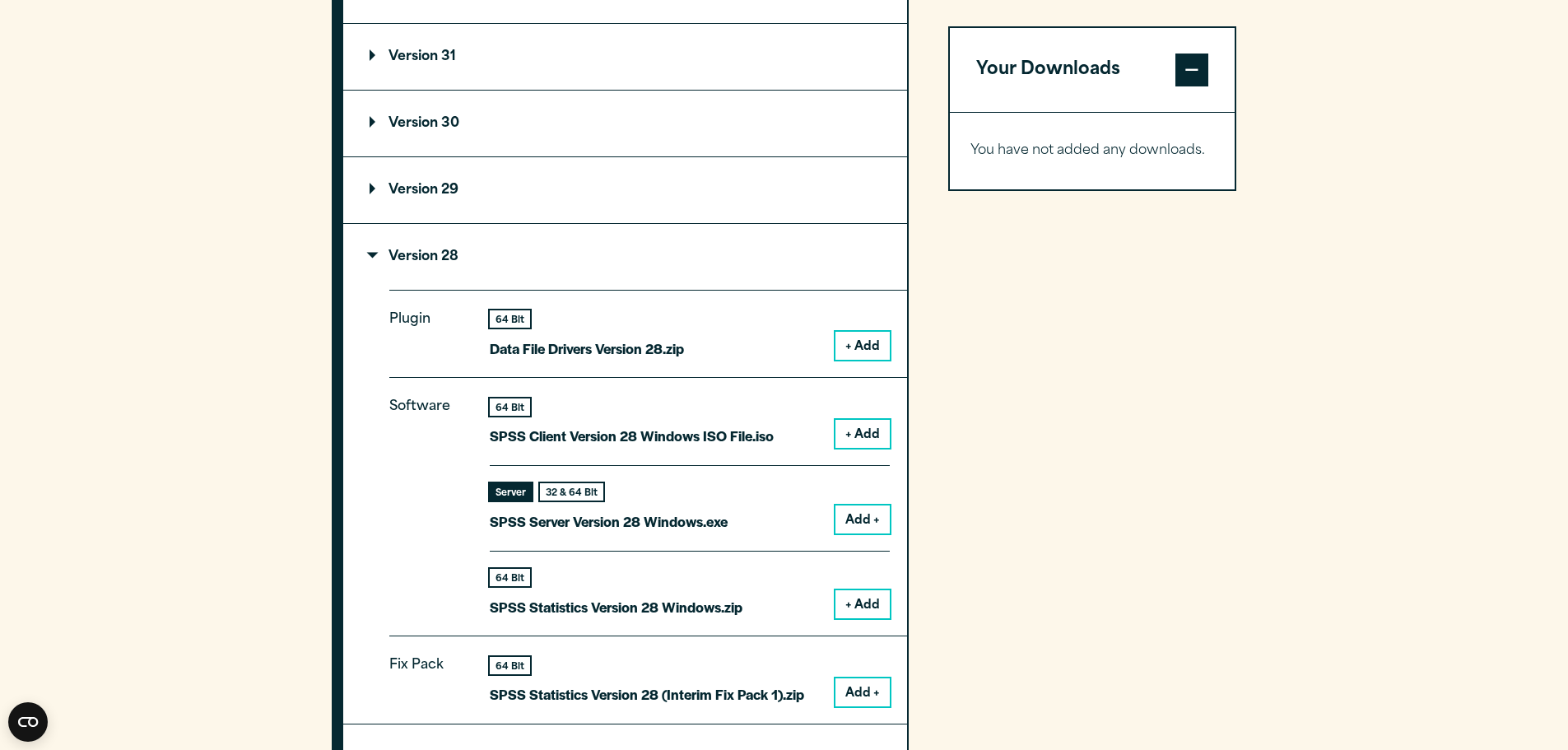
click at [851, 603] on button "+ Add" at bounding box center [863, 604] width 54 height 28
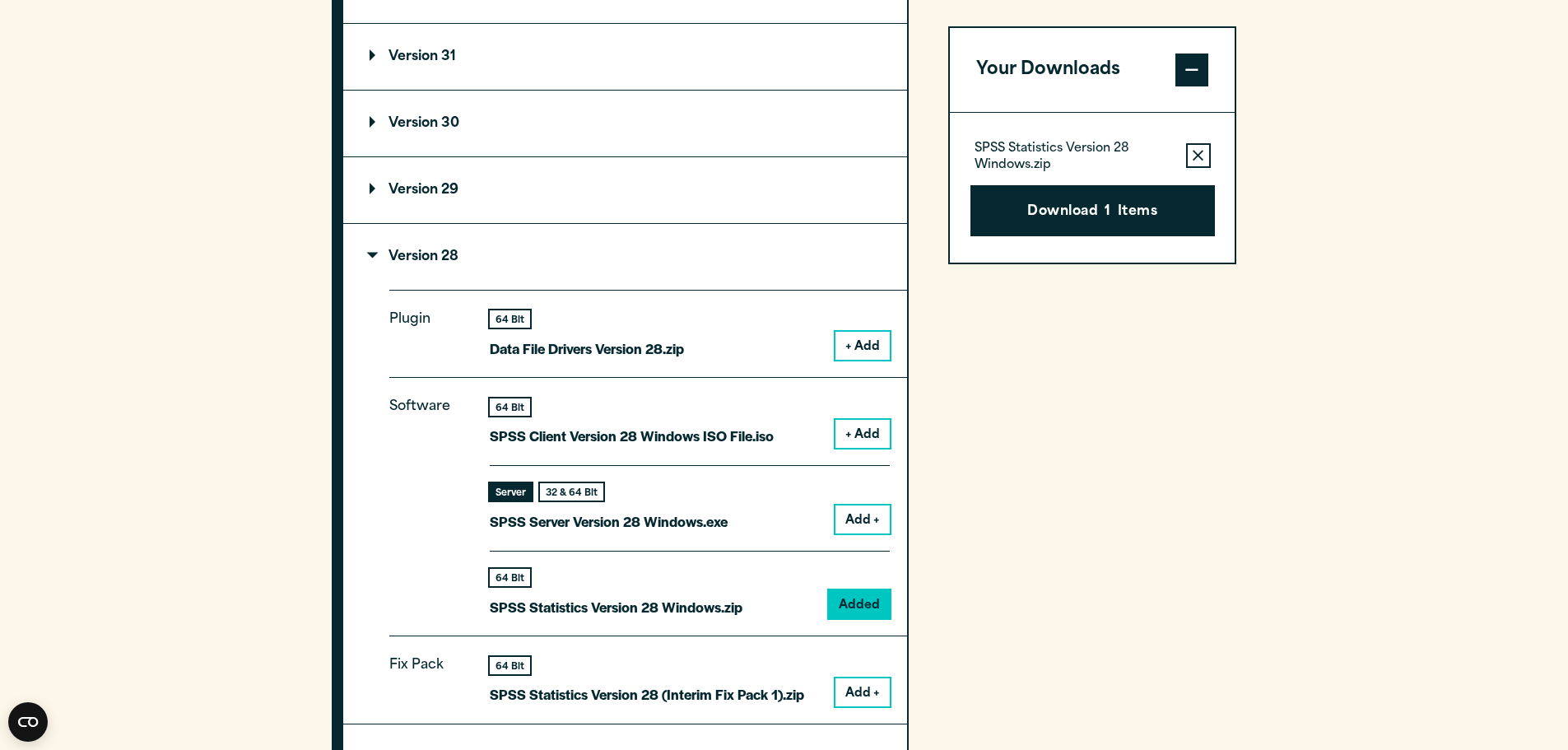
click at [860, 433] on button "+ Add" at bounding box center [863, 433] width 54 height 28
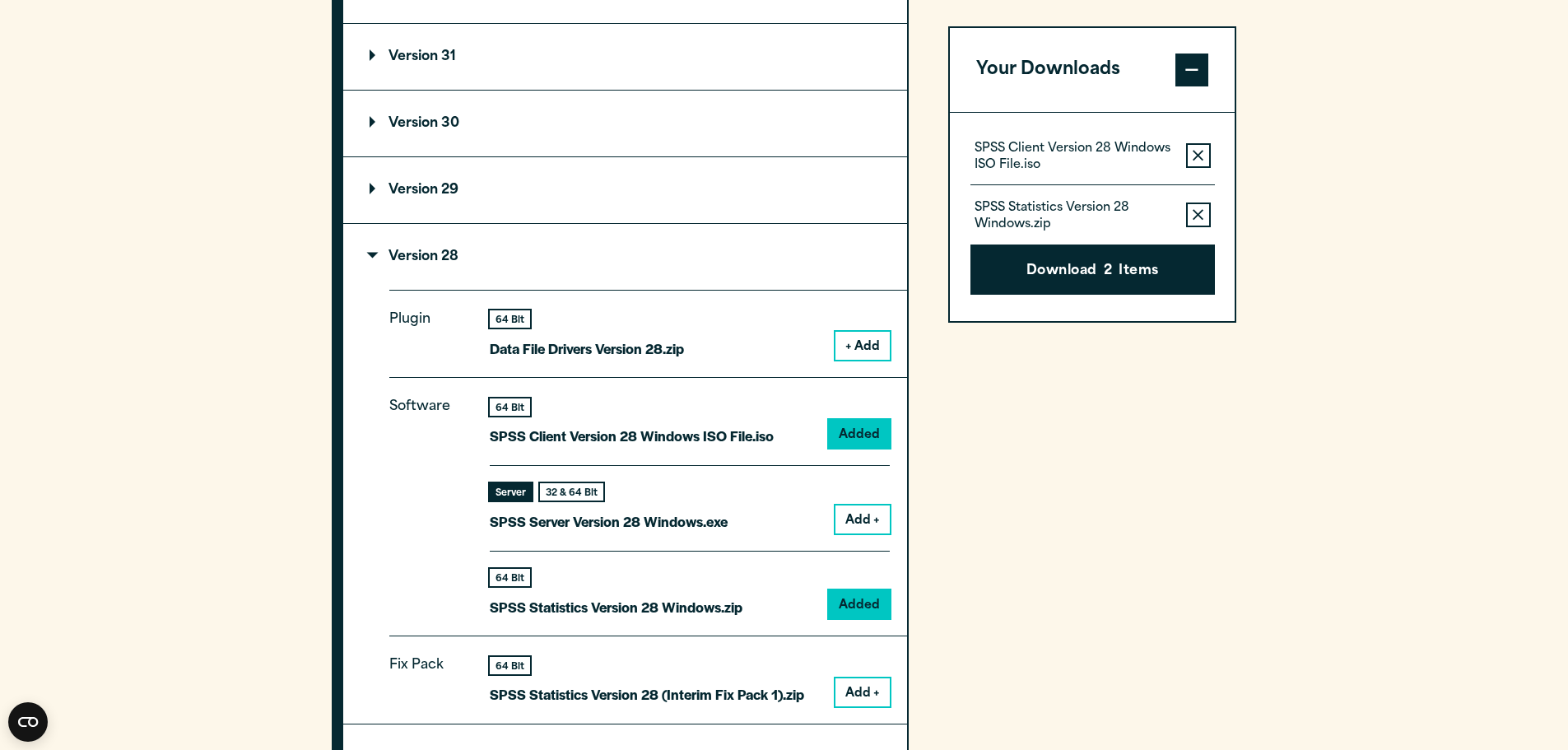
click at [864, 700] on button "Add +" at bounding box center [863, 692] width 54 height 28
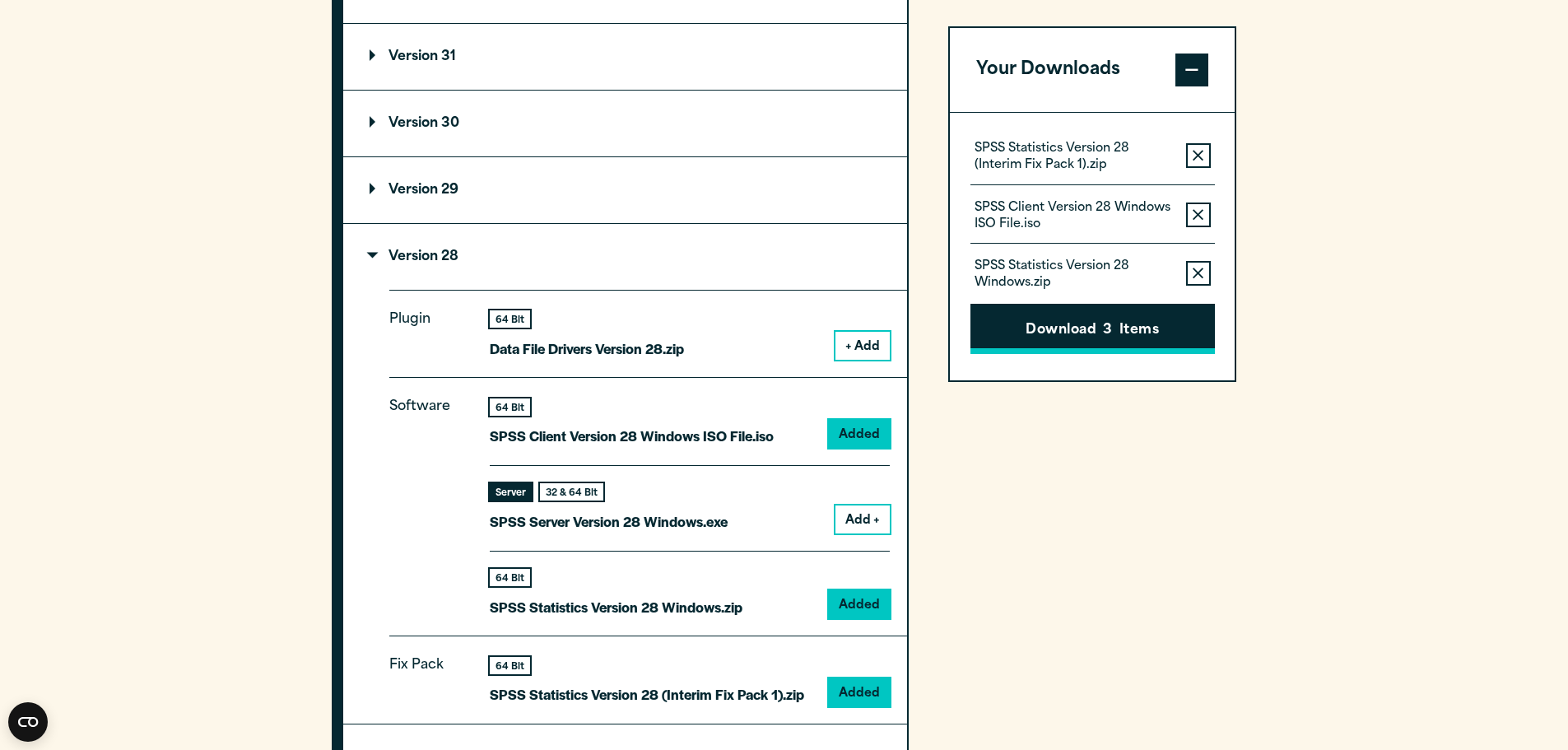
click at [1076, 322] on button "Download 3 Items" at bounding box center [1092, 329] width 244 height 51
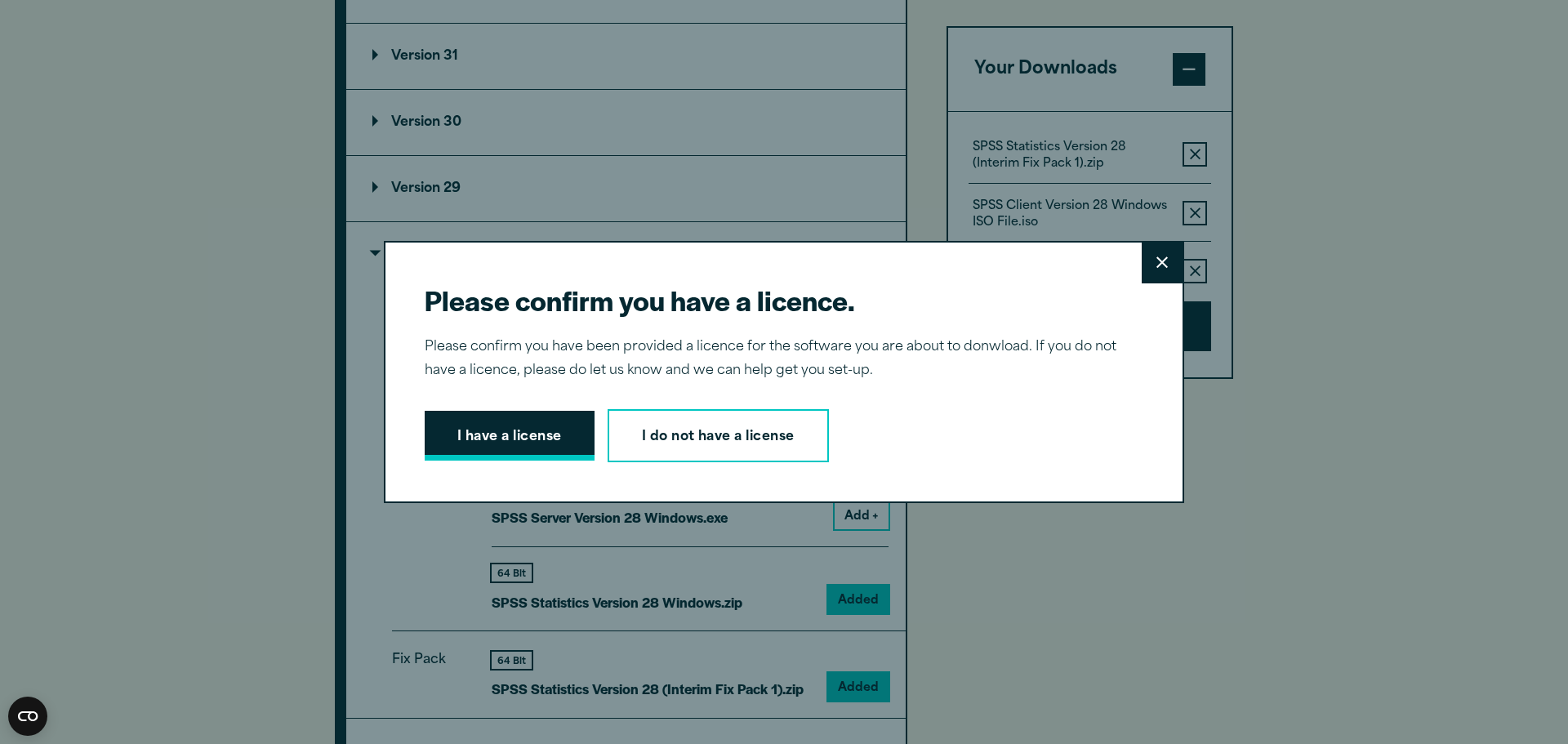
click at [527, 441] on button "I have a license" at bounding box center [509, 435] width 170 height 51
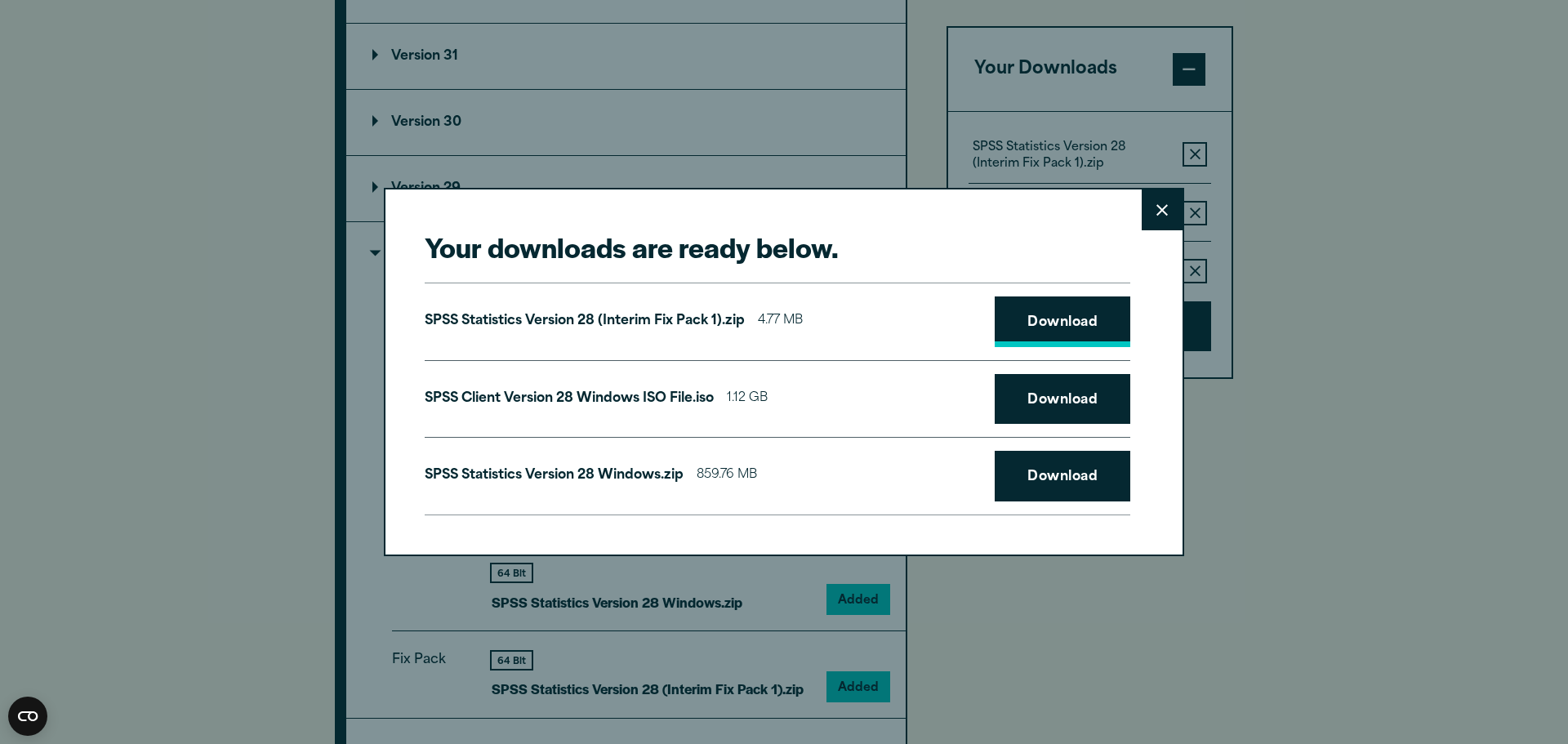
click at [1056, 317] on link "Download" at bounding box center [1062, 321] width 135 height 51
click at [1041, 402] on link "Download" at bounding box center [1062, 399] width 135 height 51
click at [1042, 479] on link "Download" at bounding box center [1062, 476] width 135 height 51
click at [1012, 552] on div "Your downloads are ready below. Close SPSS Statistics Version 28 (Interim Fix P…" at bounding box center [784, 372] width 800 height 367
click at [1155, 218] on button "Close" at bounding box center [1162, 209] width 41 height 41
